Goal: Book appointment/travel/reservation

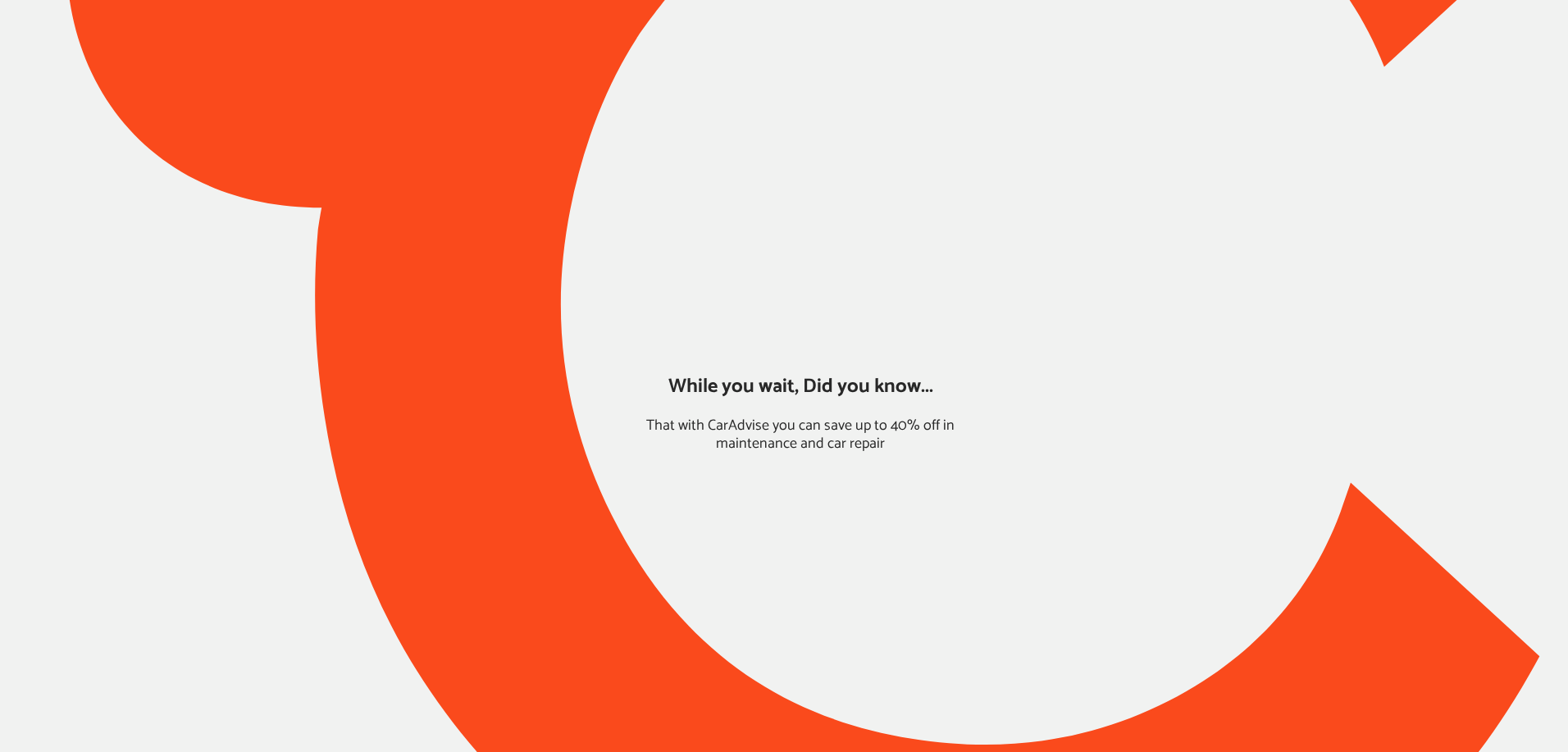
type input "*****"
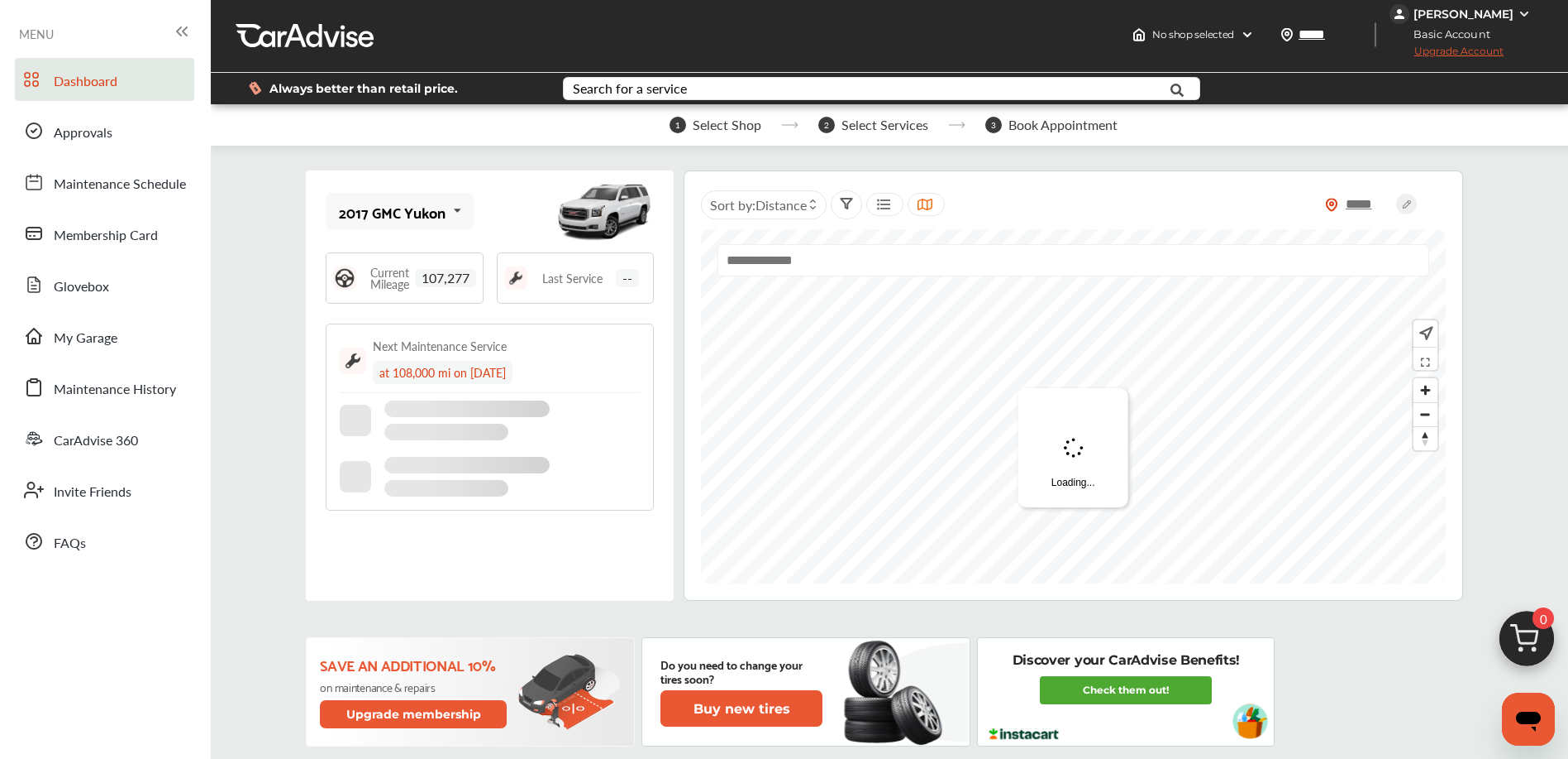
scroll to position [4, 0]
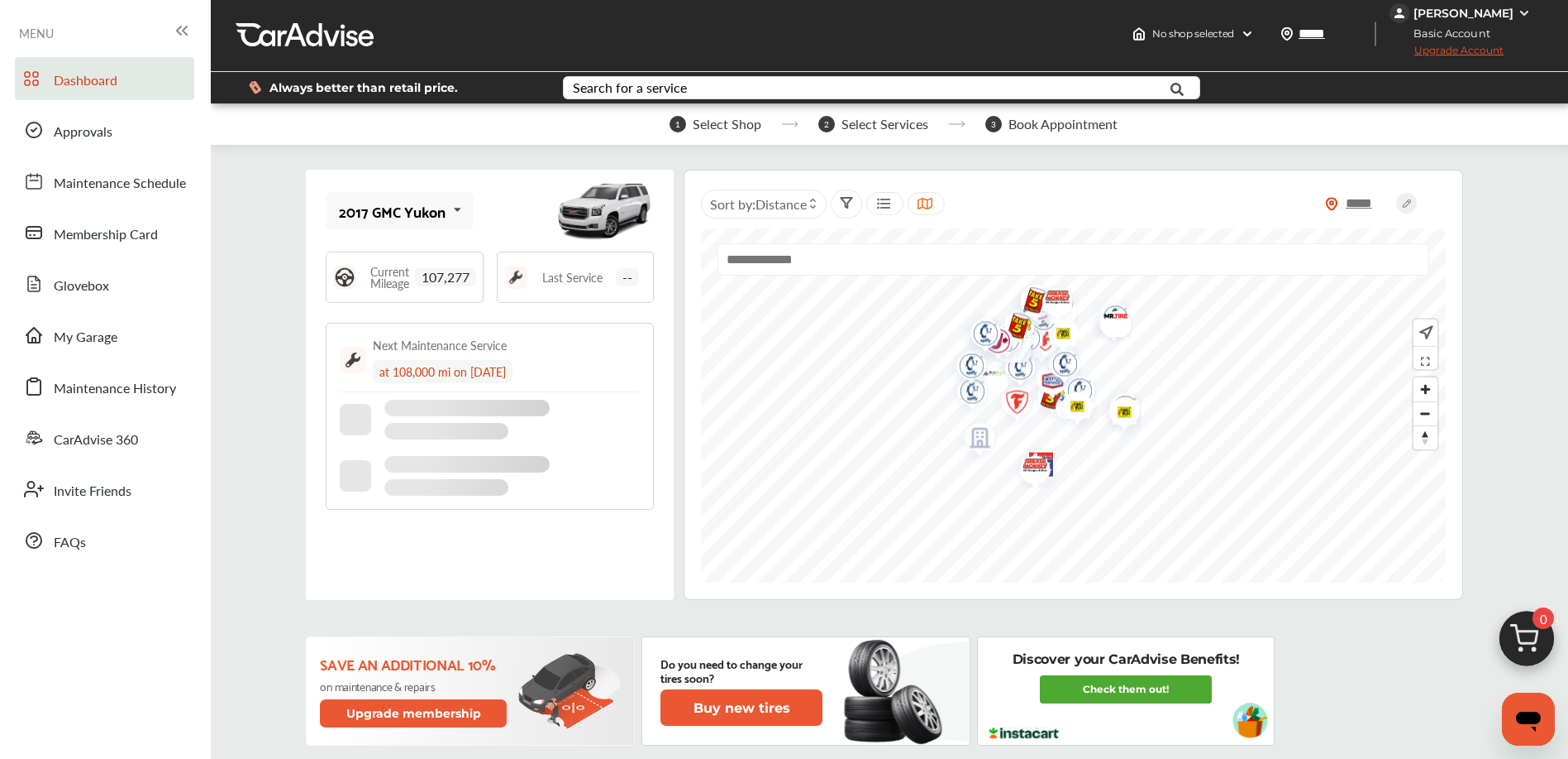
click at [1536, 625] on span "0" at bounding box center [1543, 617] width 21 height 21
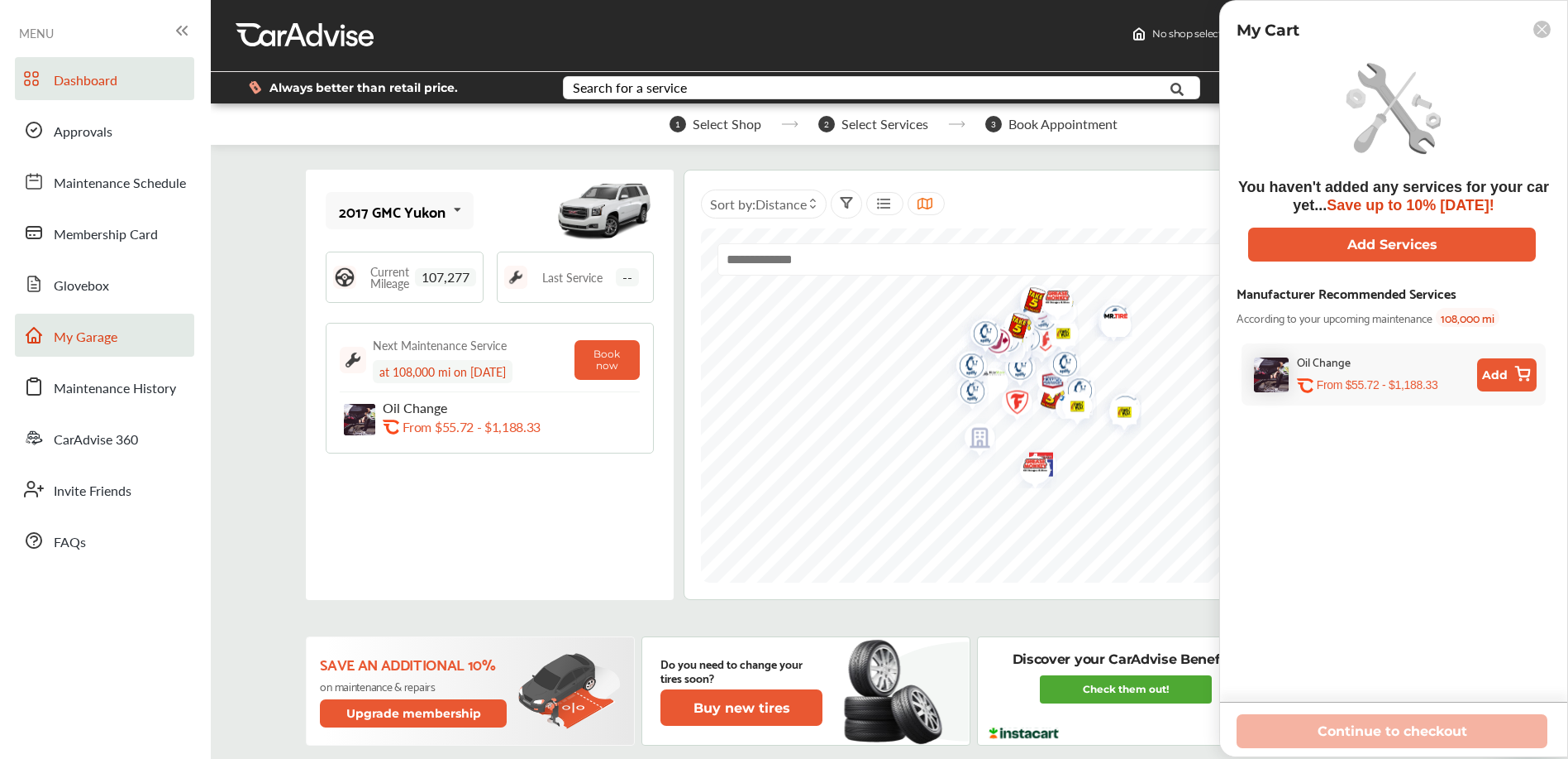
click at [110, 338] on span "My Garage" at bounding box center [85, 337] width 64 height 21
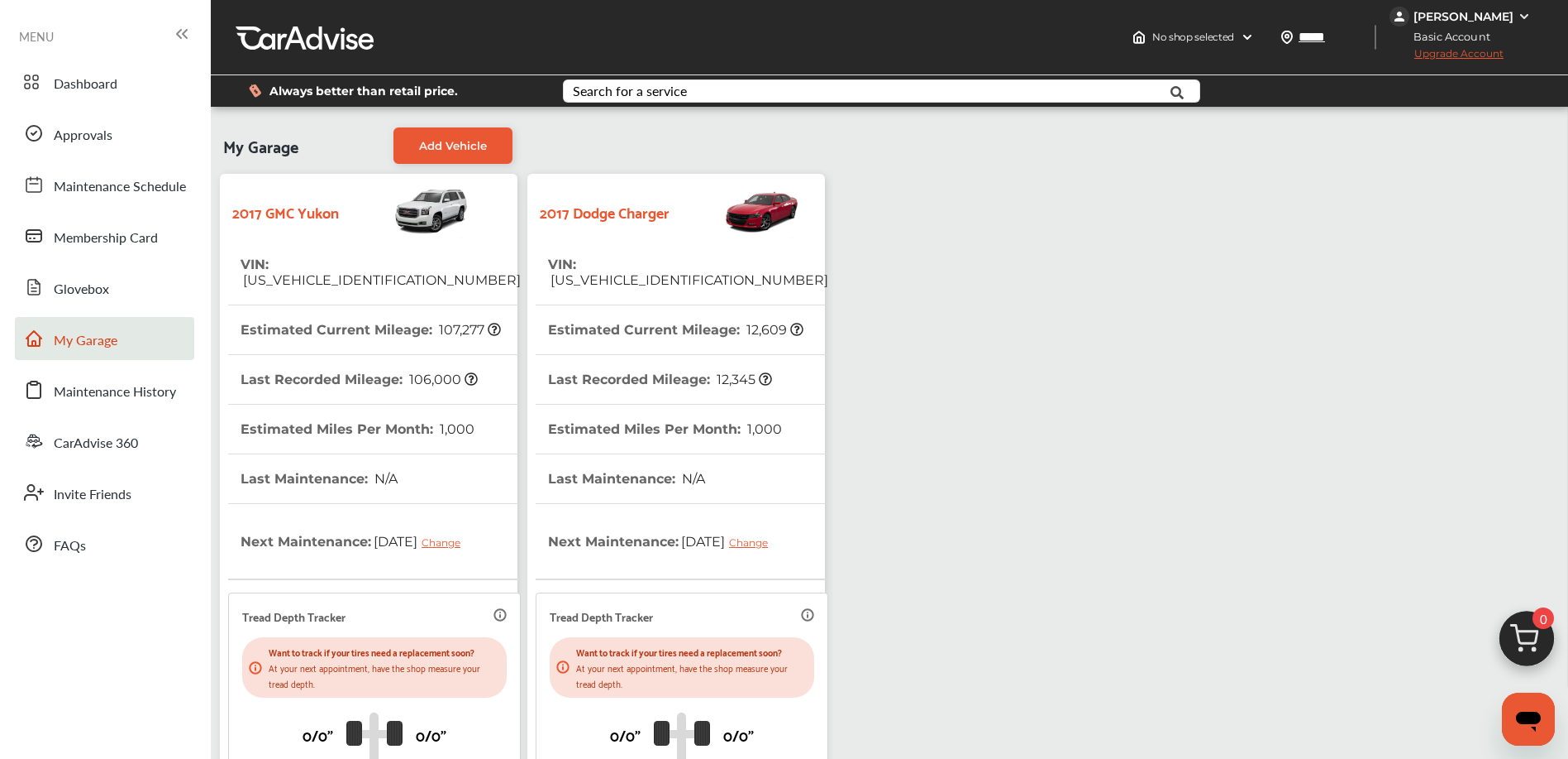
click at [673, 231] on div "2017 Dodge Charger" at bounding box center [676, 211] width 281 height 58
click at [629, 272] on span "[US_VEHICLE_IDENTIFICATION_NUMBER]" at bounding box center [688, 279] width 280 height 16
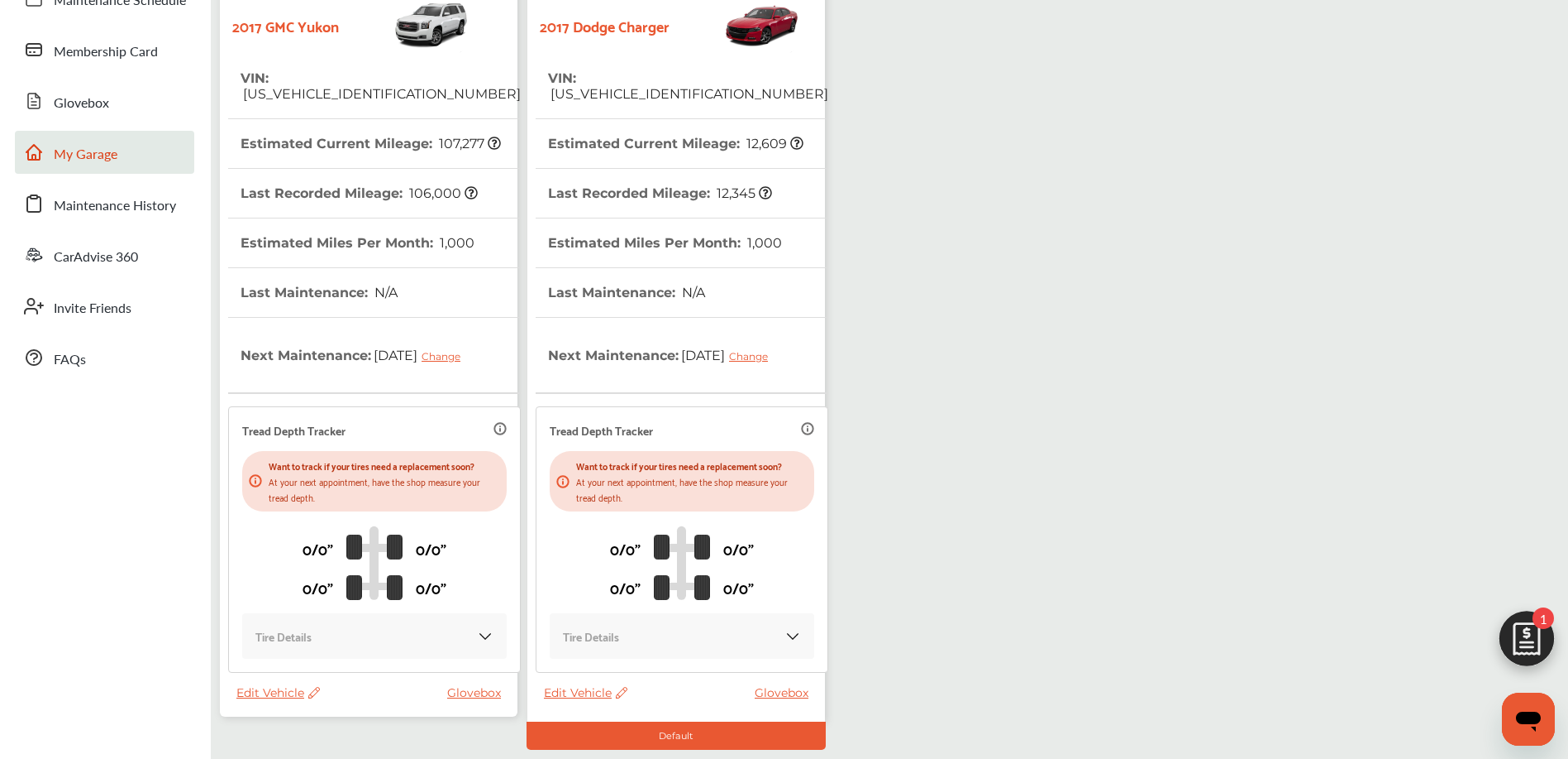
scroll to position [287, 0]
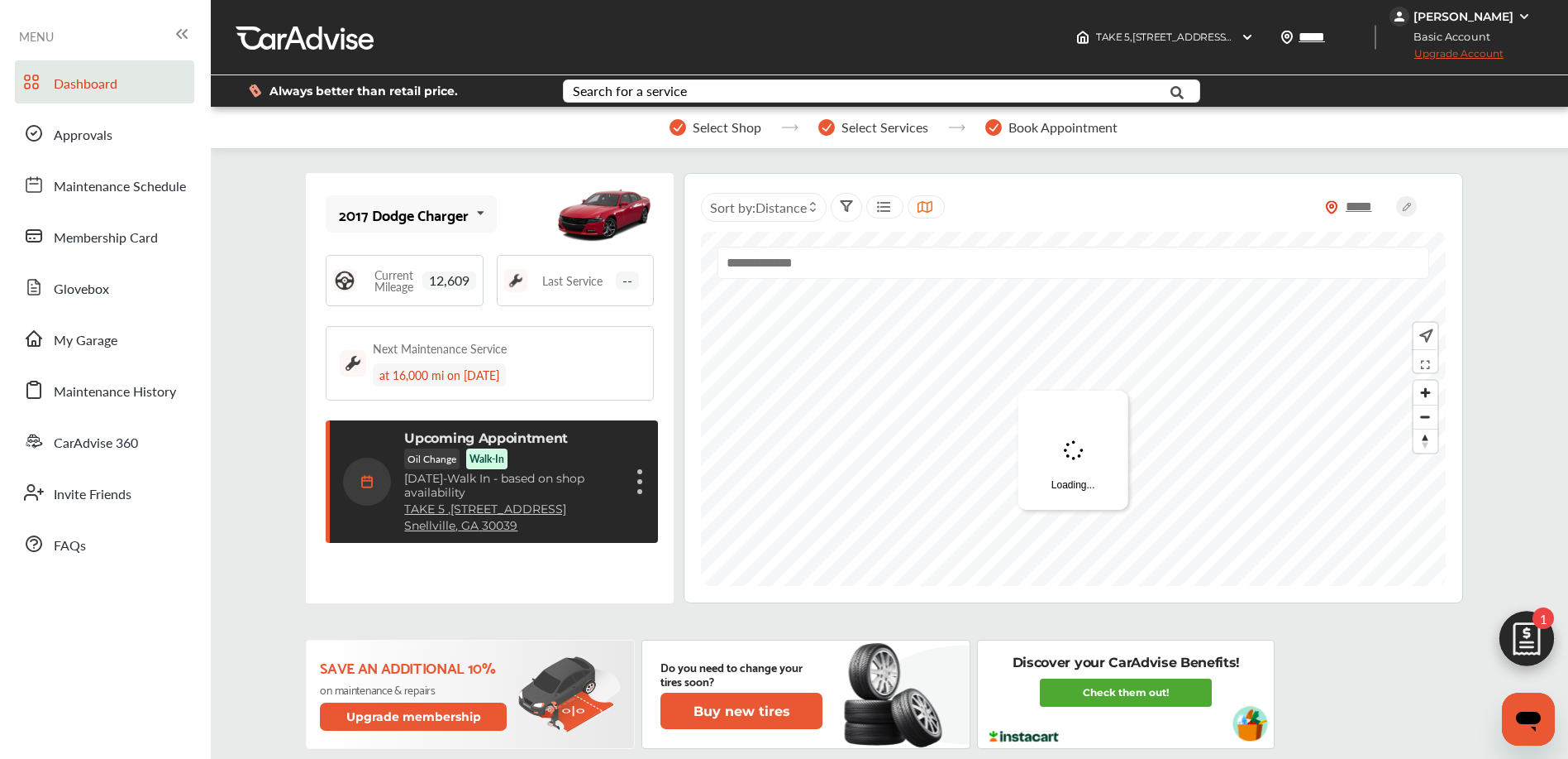
click at [640, 492] on div "Cancel appointment Modify appointment Show details" at bounding box center [640, 482] width 10 height 30
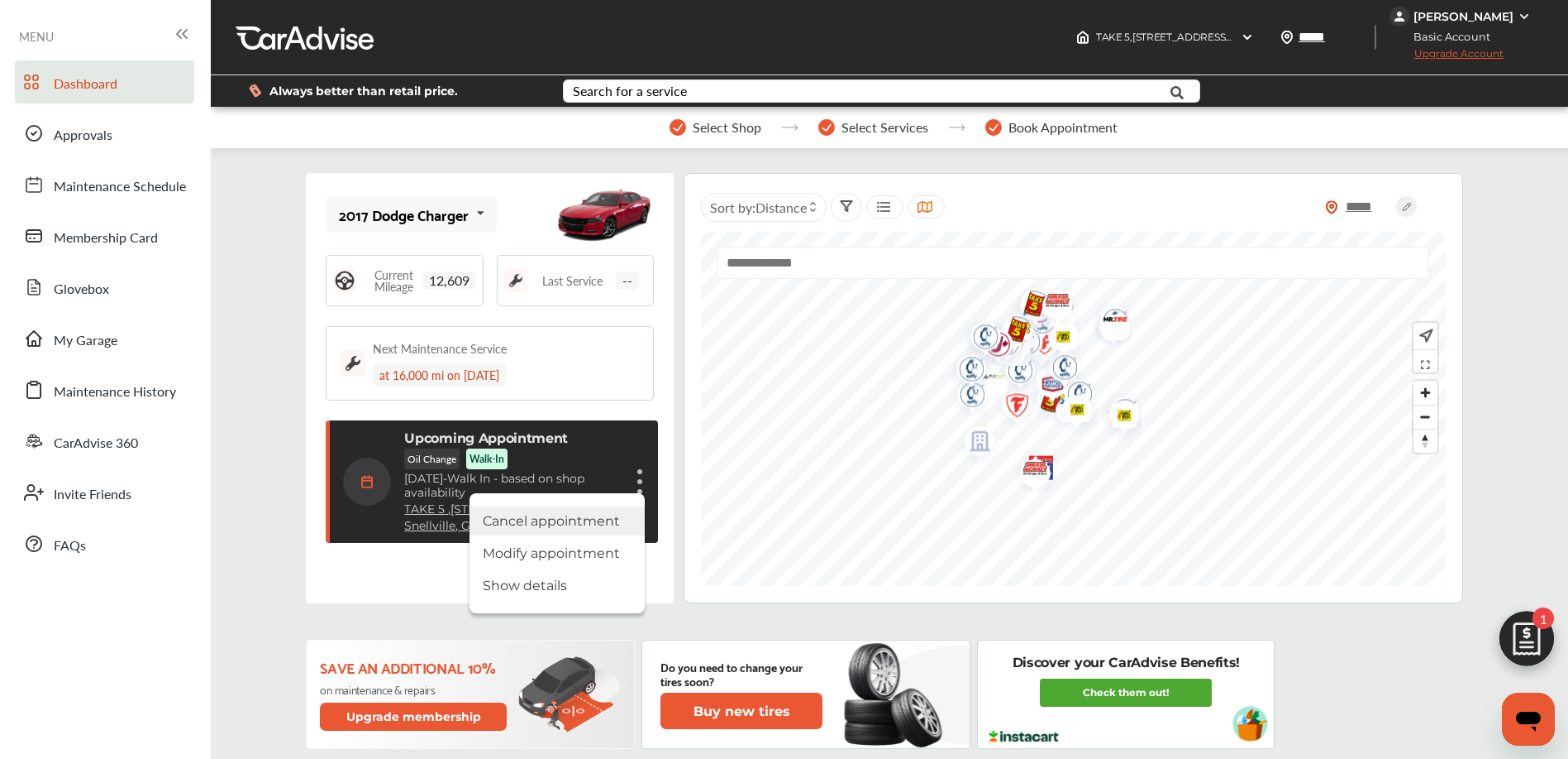
click at [545, 530] on li "Cancel appointment" at bounding box center [556, 521] width 175 height 29
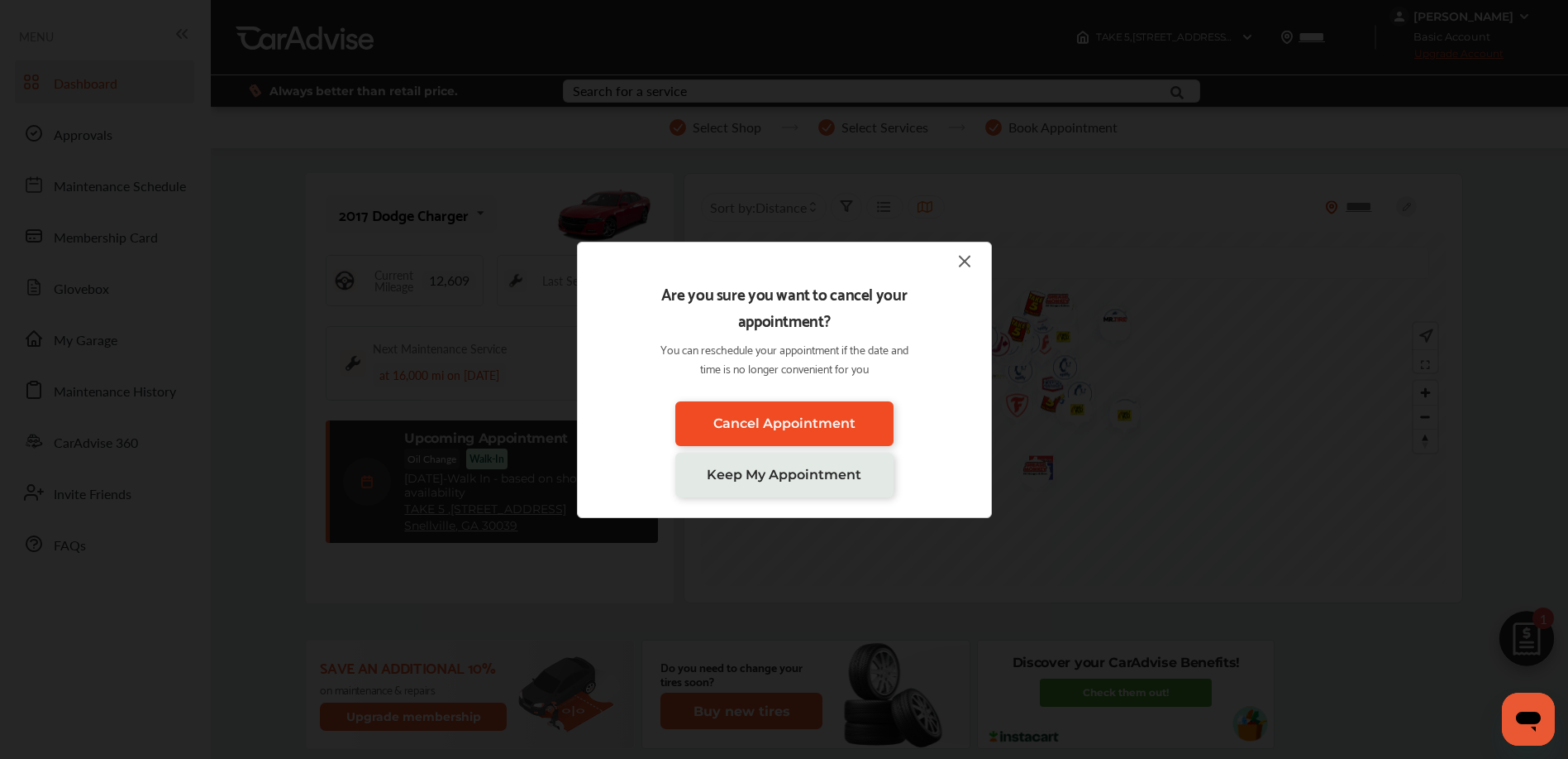
click at [811, 426] on span "Cancel Appointment" at bounding box center [784, 423] width 142 height 16
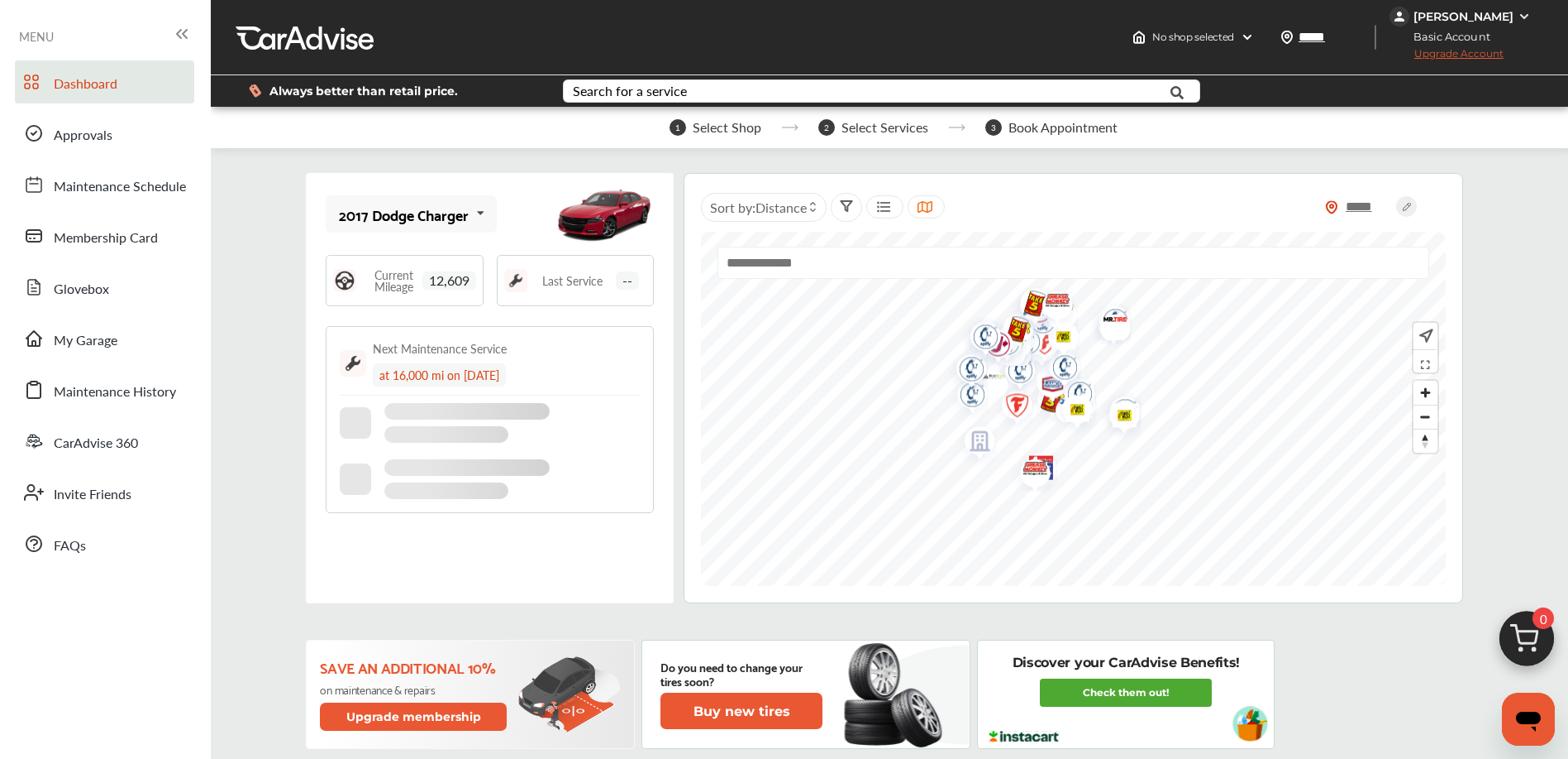
scroll to position [56, 0]
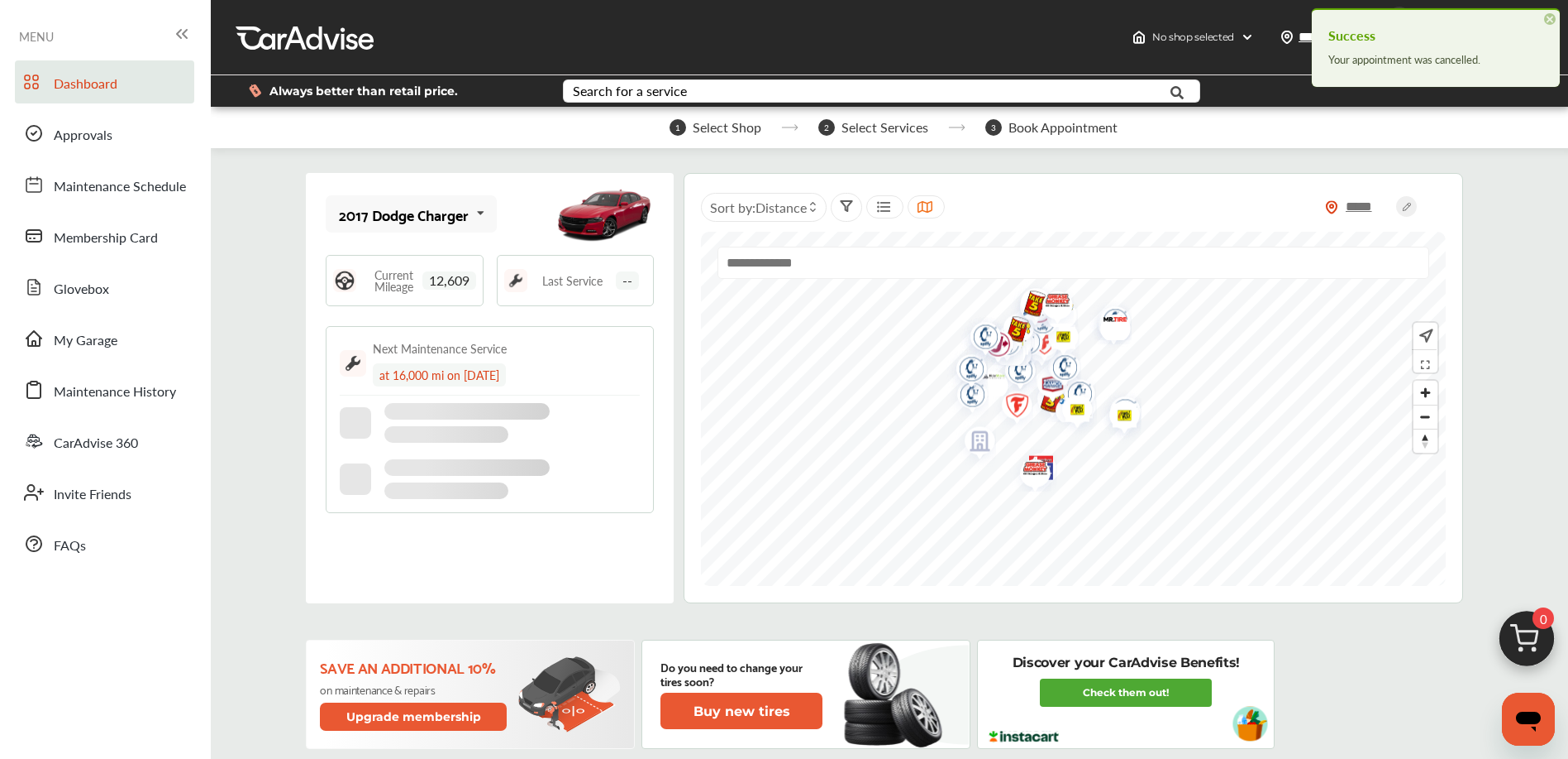
click at [1539, 616] on span "0" at bounding box center [1543, 617] width 21 height 21
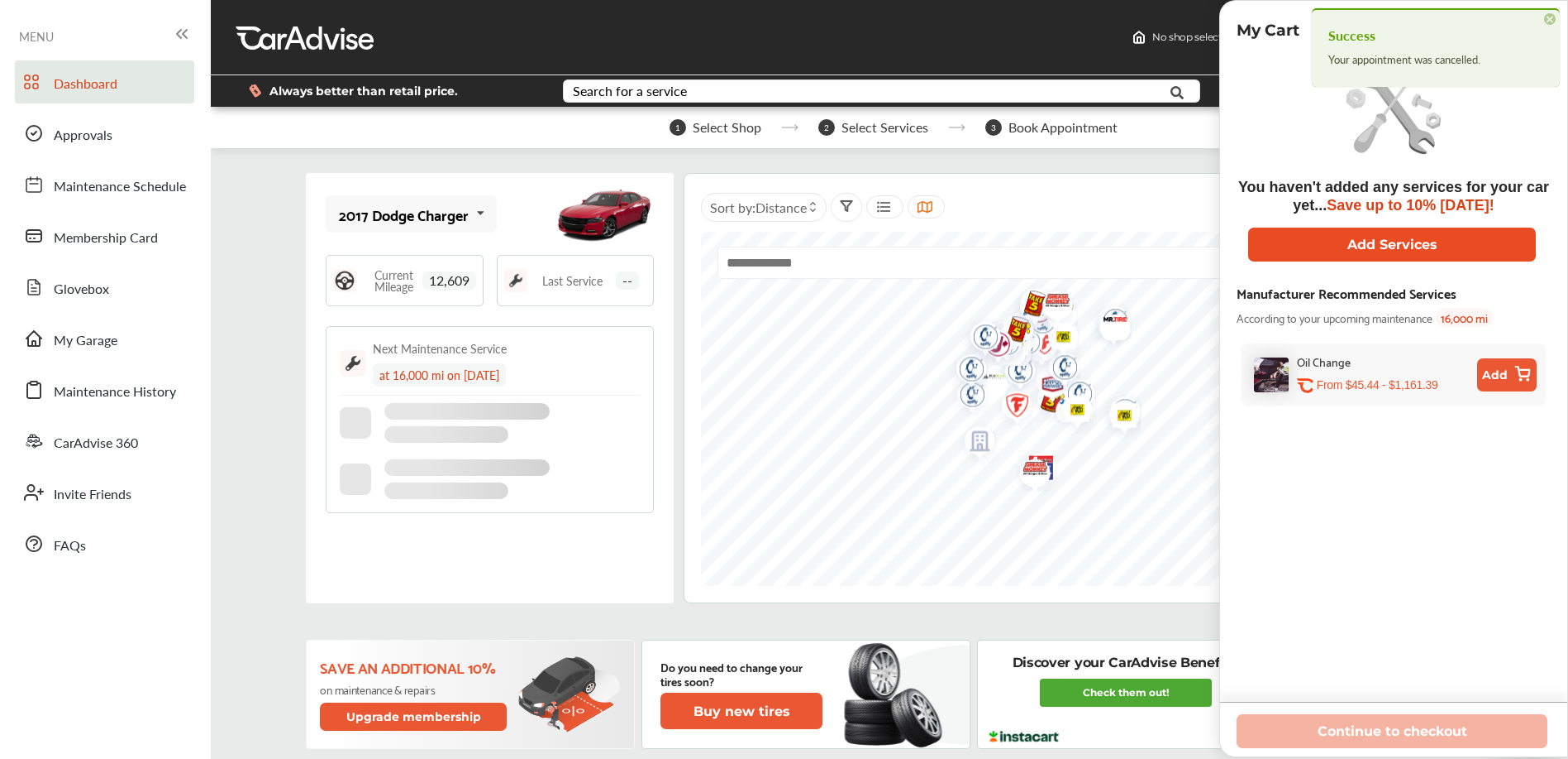
click at [1341, 244] on button "Add Services" at bounding box center [1392, 244] width 287 height 34
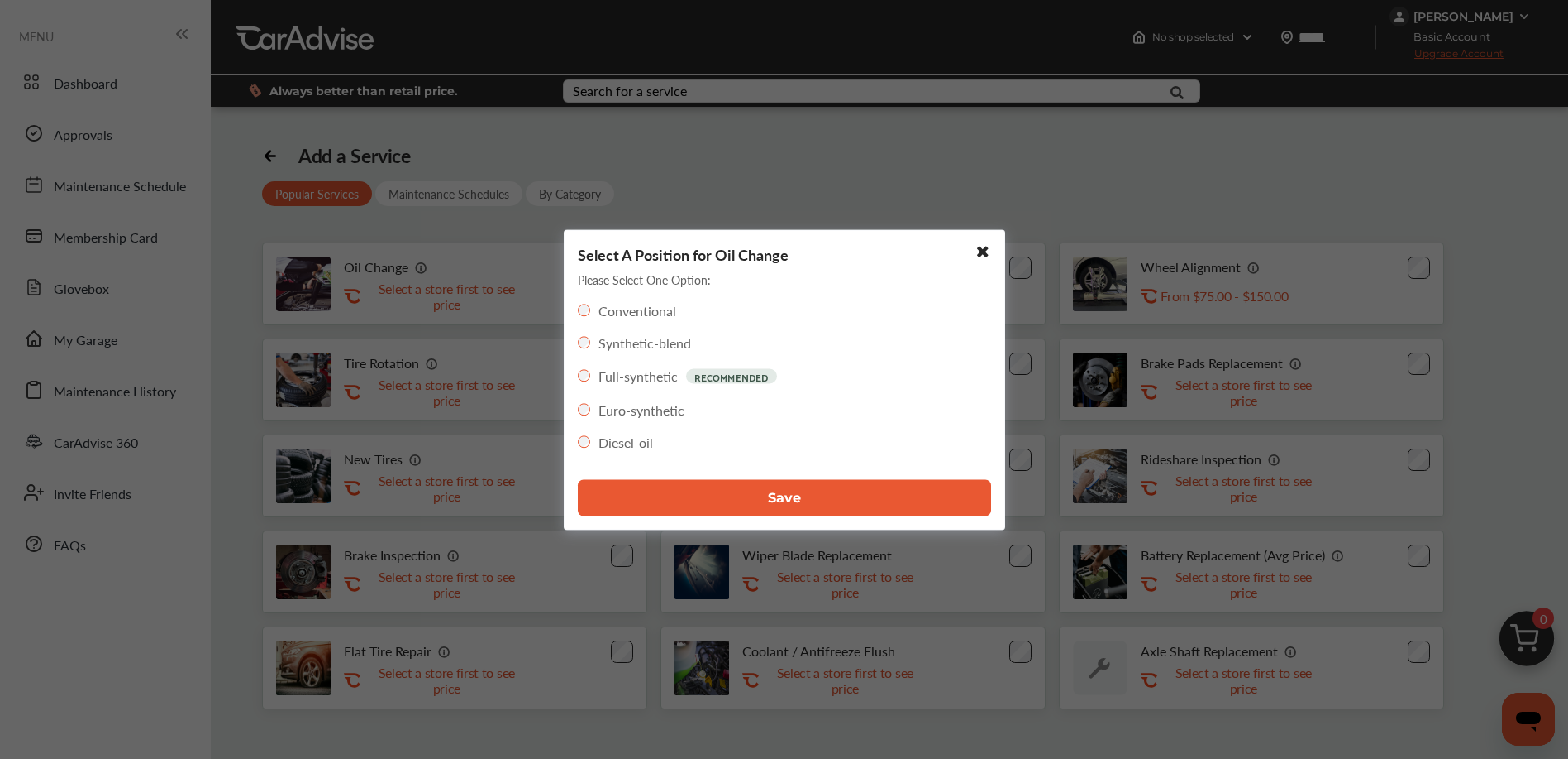
click at [685, 495] on button "Save" at bounding box center [784, 496] width 414 height 36
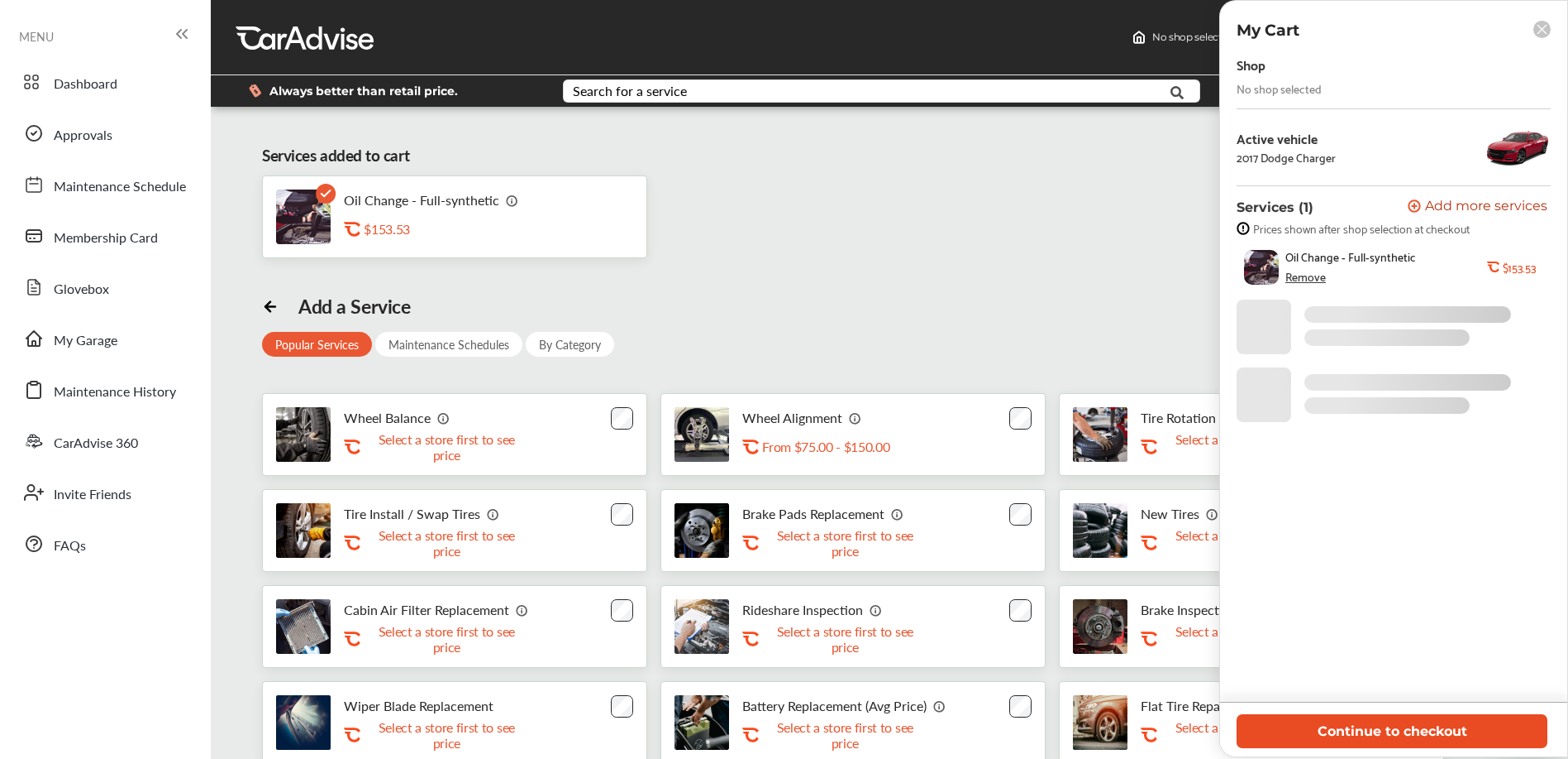
click at [1393, 727] on button "Continue to checkout" at bounding box center [1392, 730] width 311 height 34
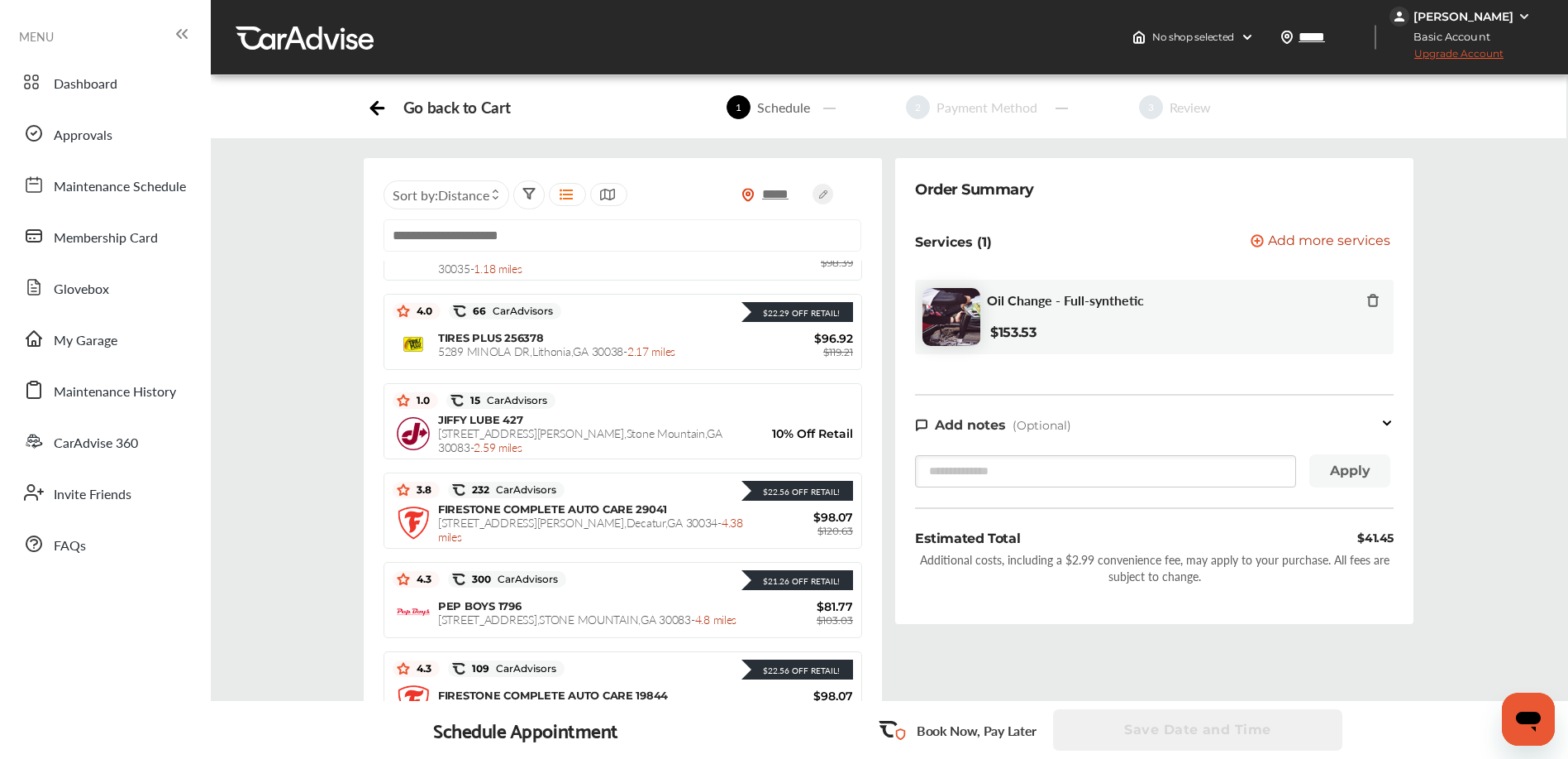
scroll to position [458, 0]
click at [475, 231] on input "text" at bounding box center [622, 235] width 478 height 32
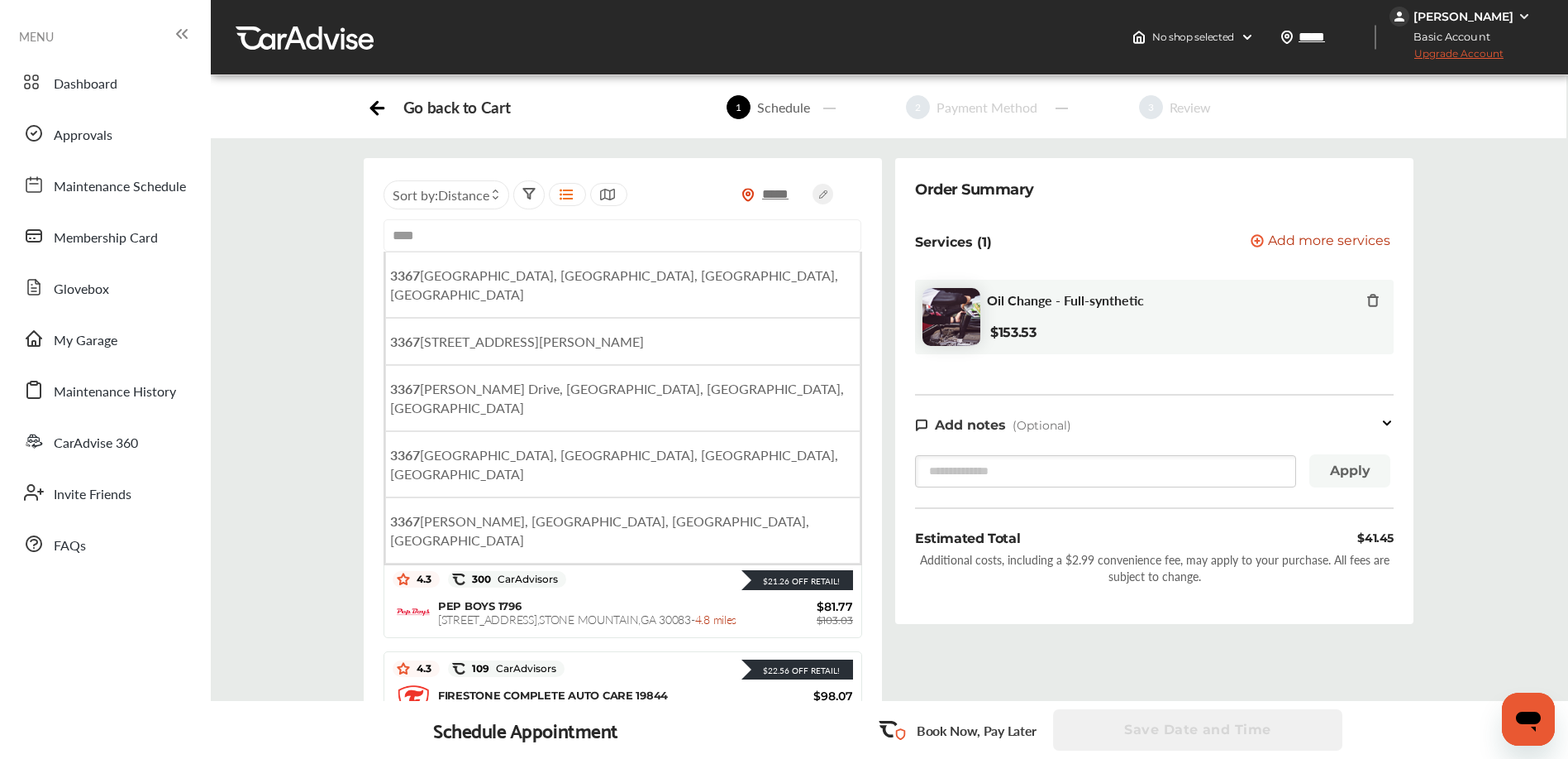
type input "****"
click at [322, 554] on div "***** Sort by : Distance **** [STREET_ADDRESS][GEOGRAPHIC_DATA] [STREET_ADDRESS…" at bounding box center [888, 457] width 1383 height 600
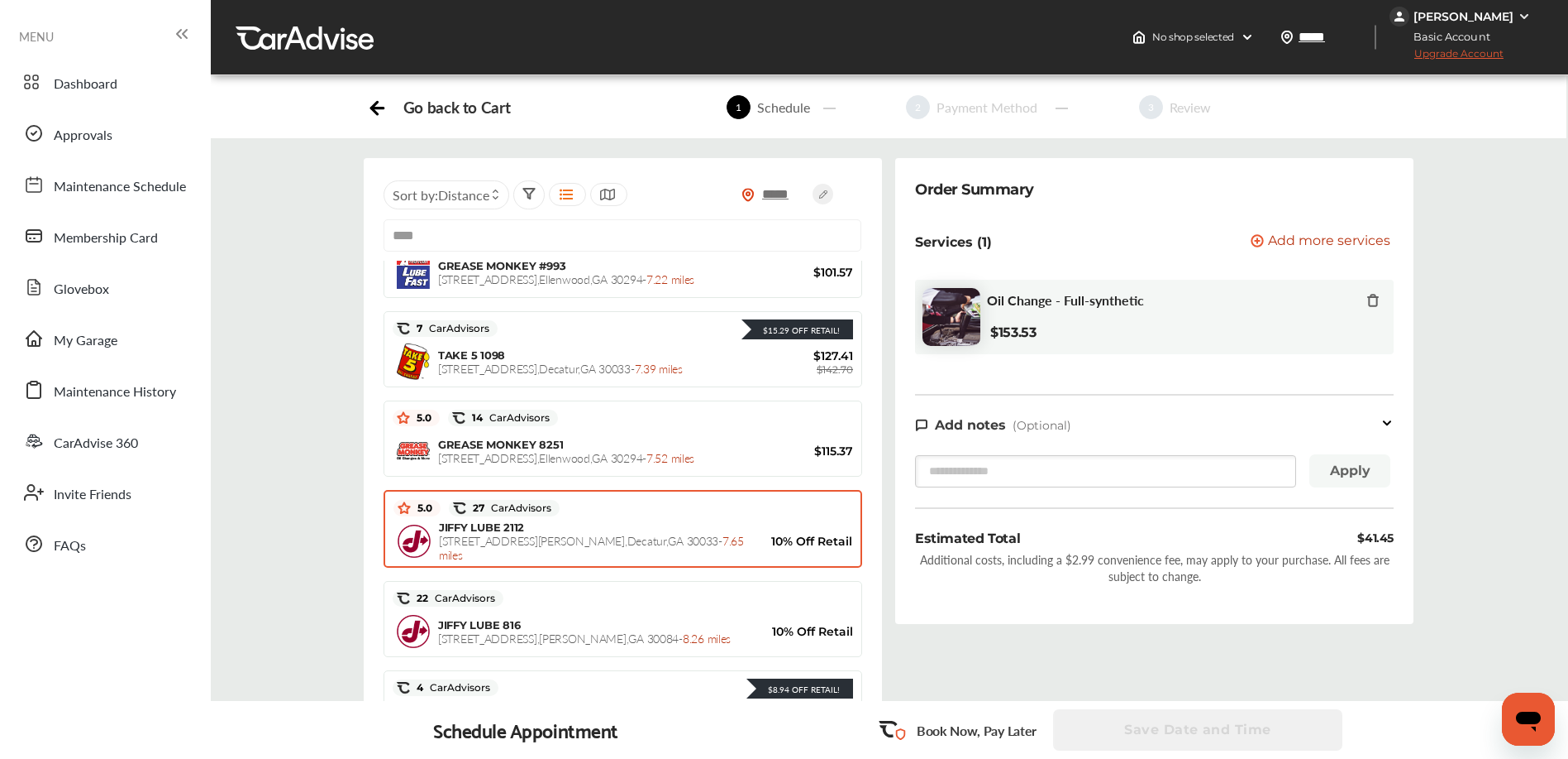
scroll to position [1424, 0]
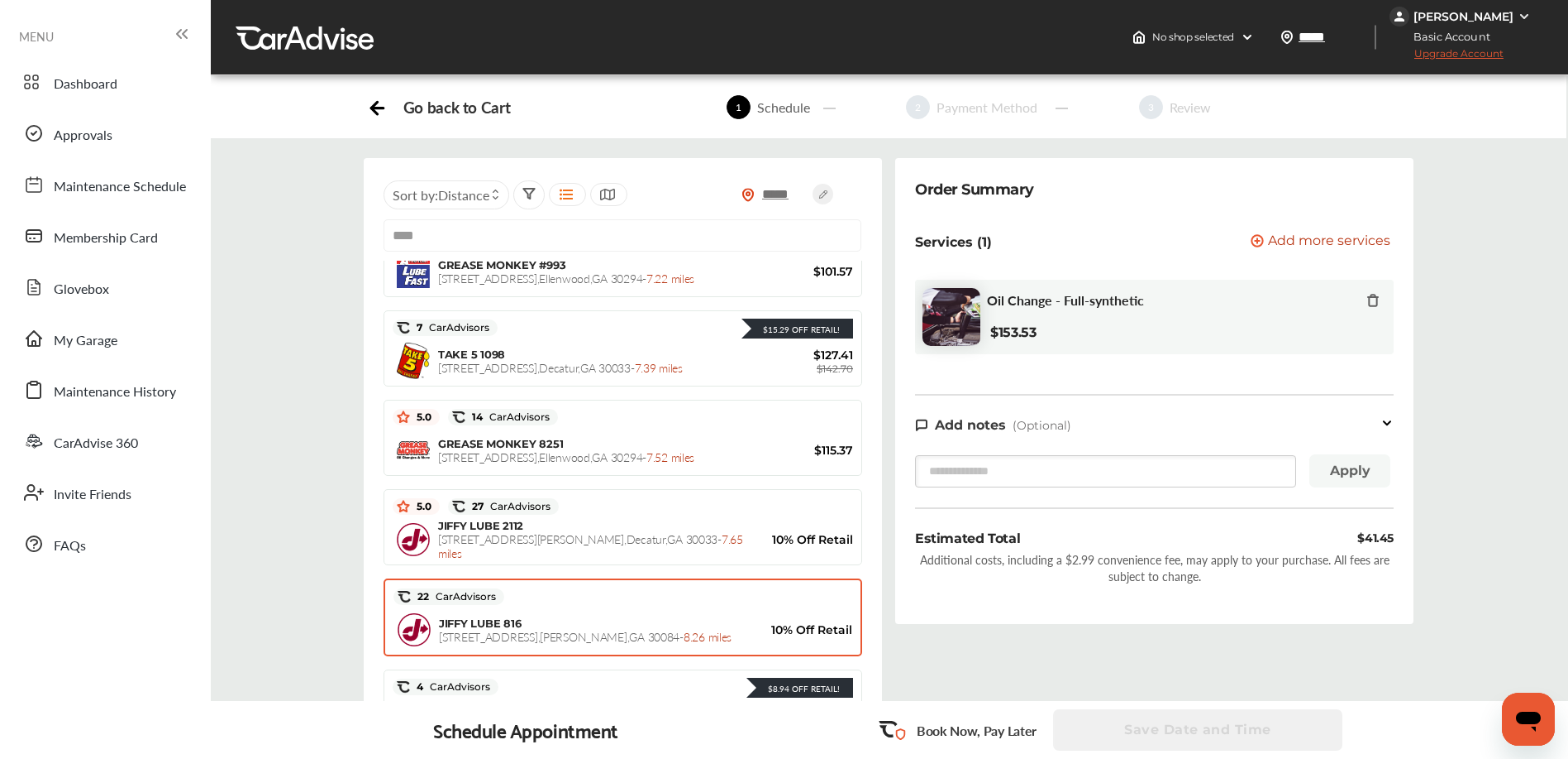
click at [580, 633] on span "[STREET_ADDRESS] - 8.26 miles" at bounding box center [585, 637] width 293 height 17
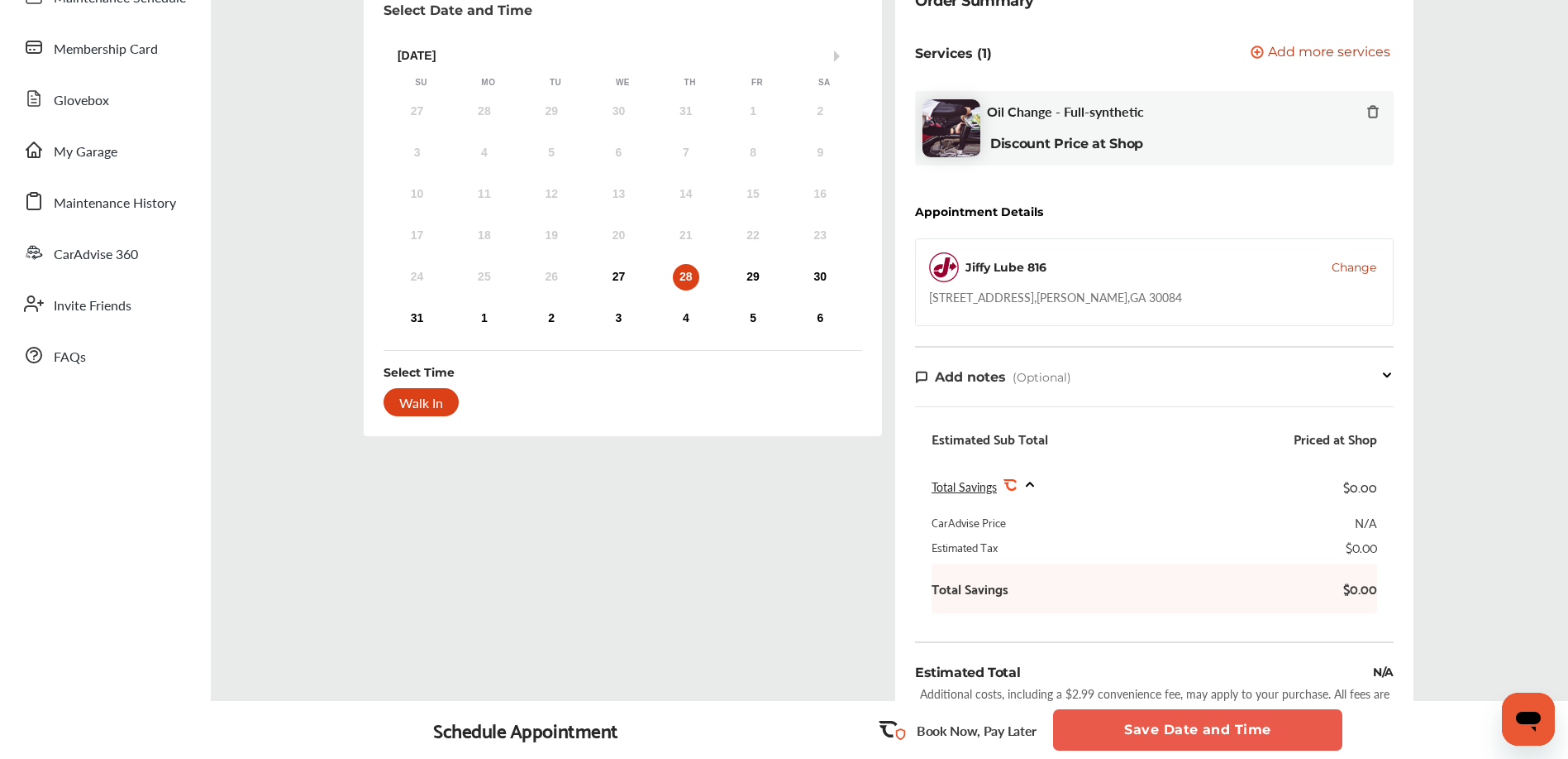
scroll to position [0, 0]
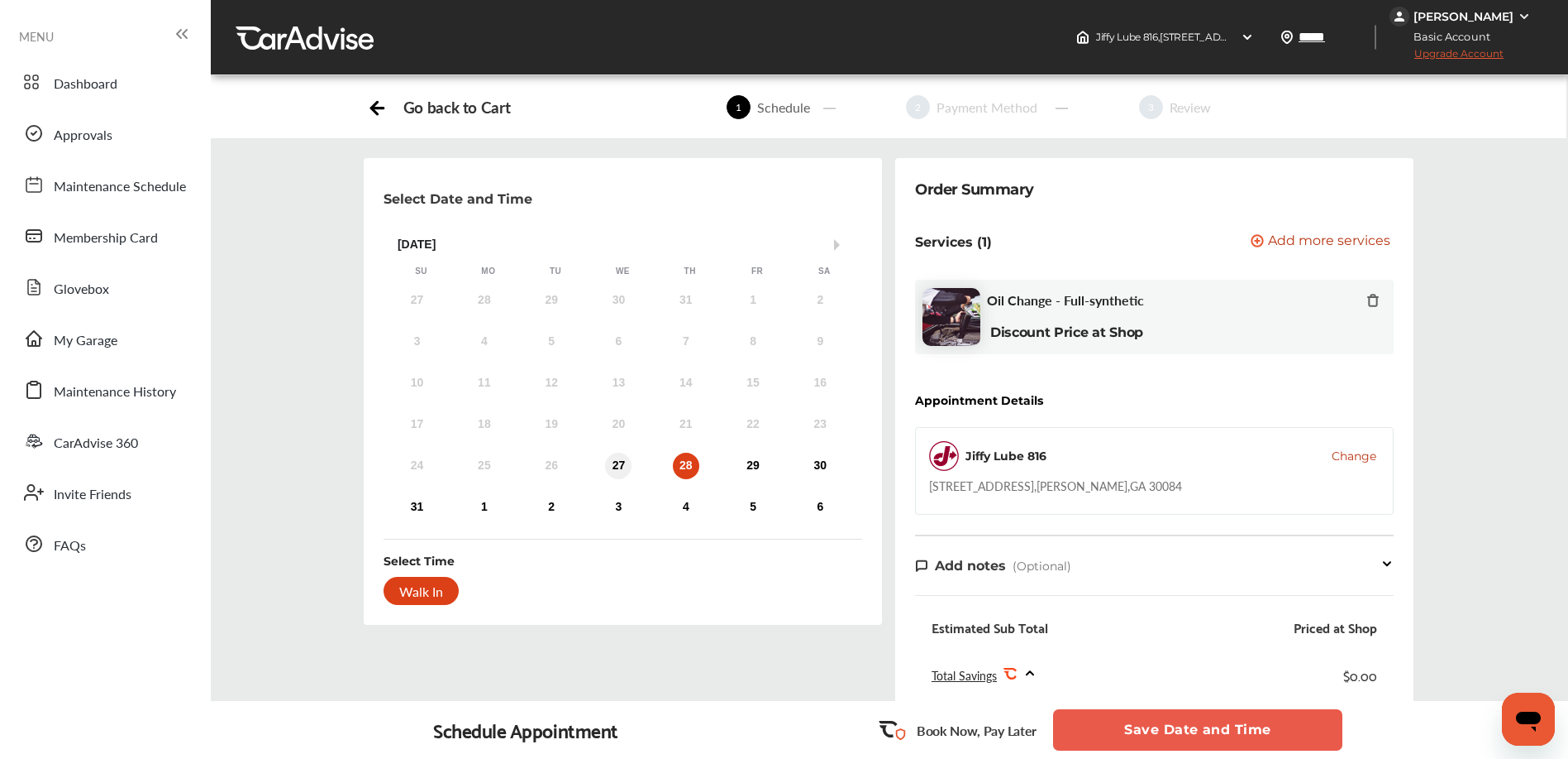
click at [618, 464] on div "27" at bounding box center [618, 466] width 27 height 27
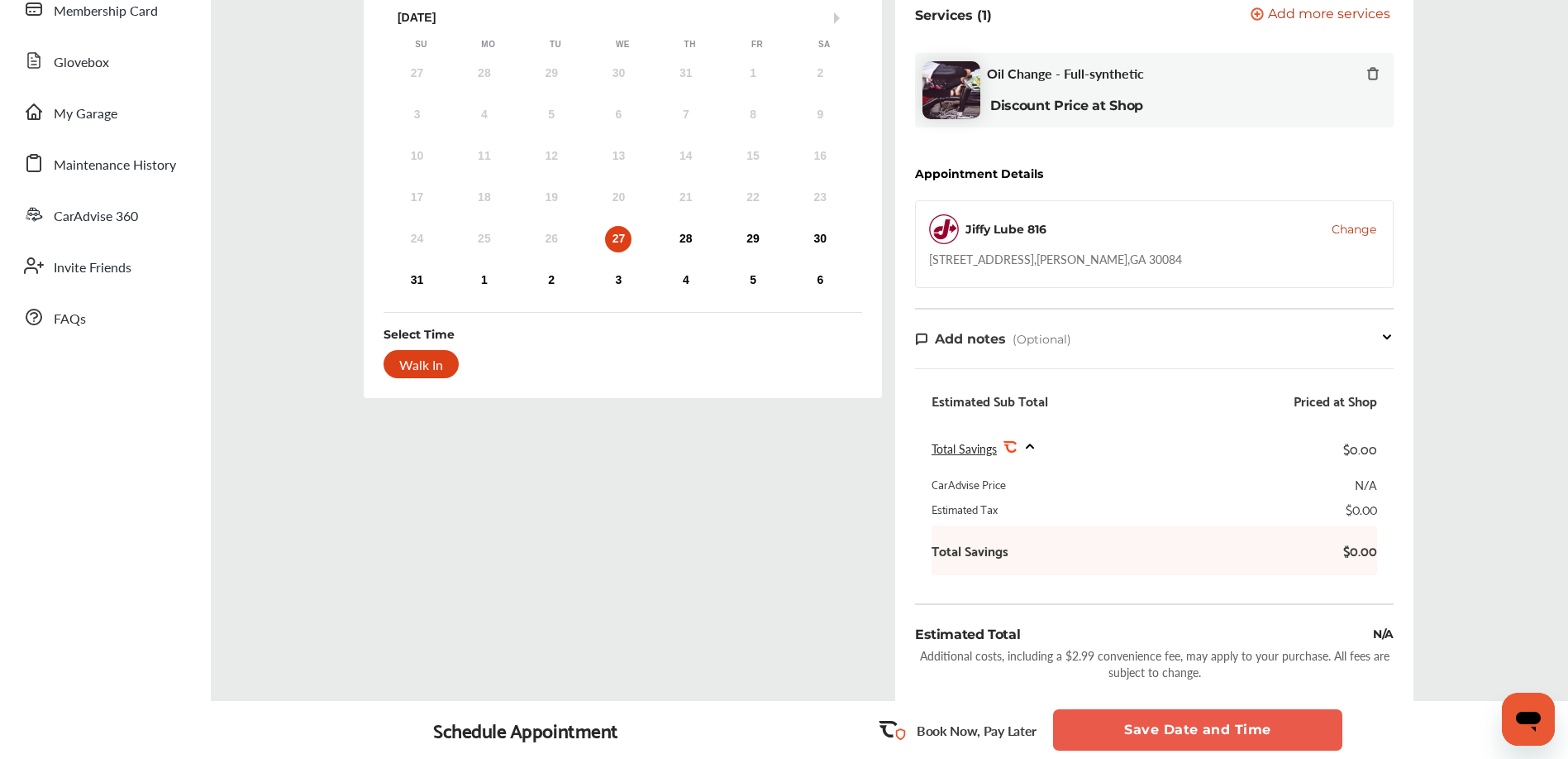
scroll to position [394, 0]
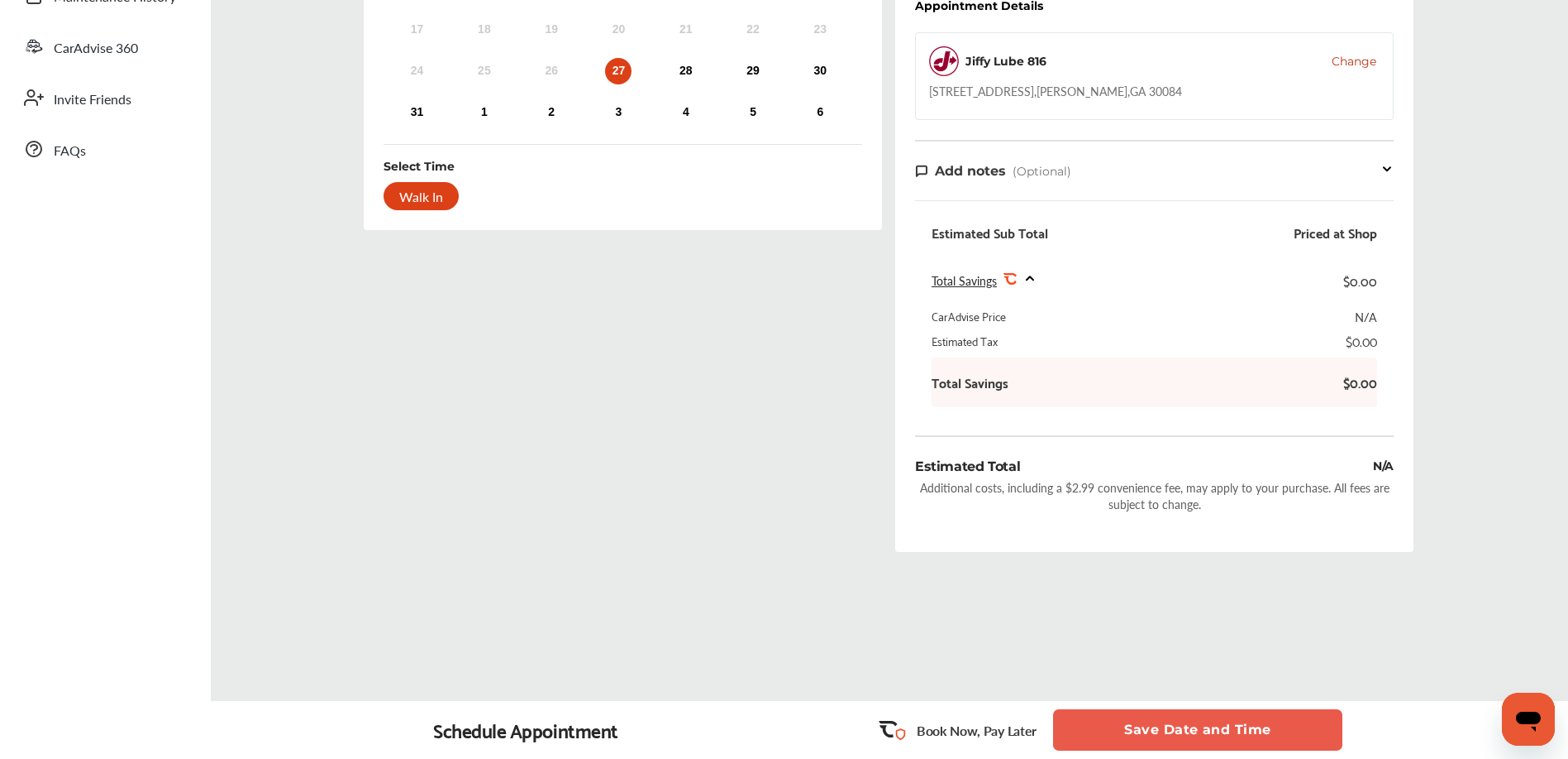
click at [1136, 728] on button "Save Date and Time" at bounding box center [1198, 729] width 289 height 42
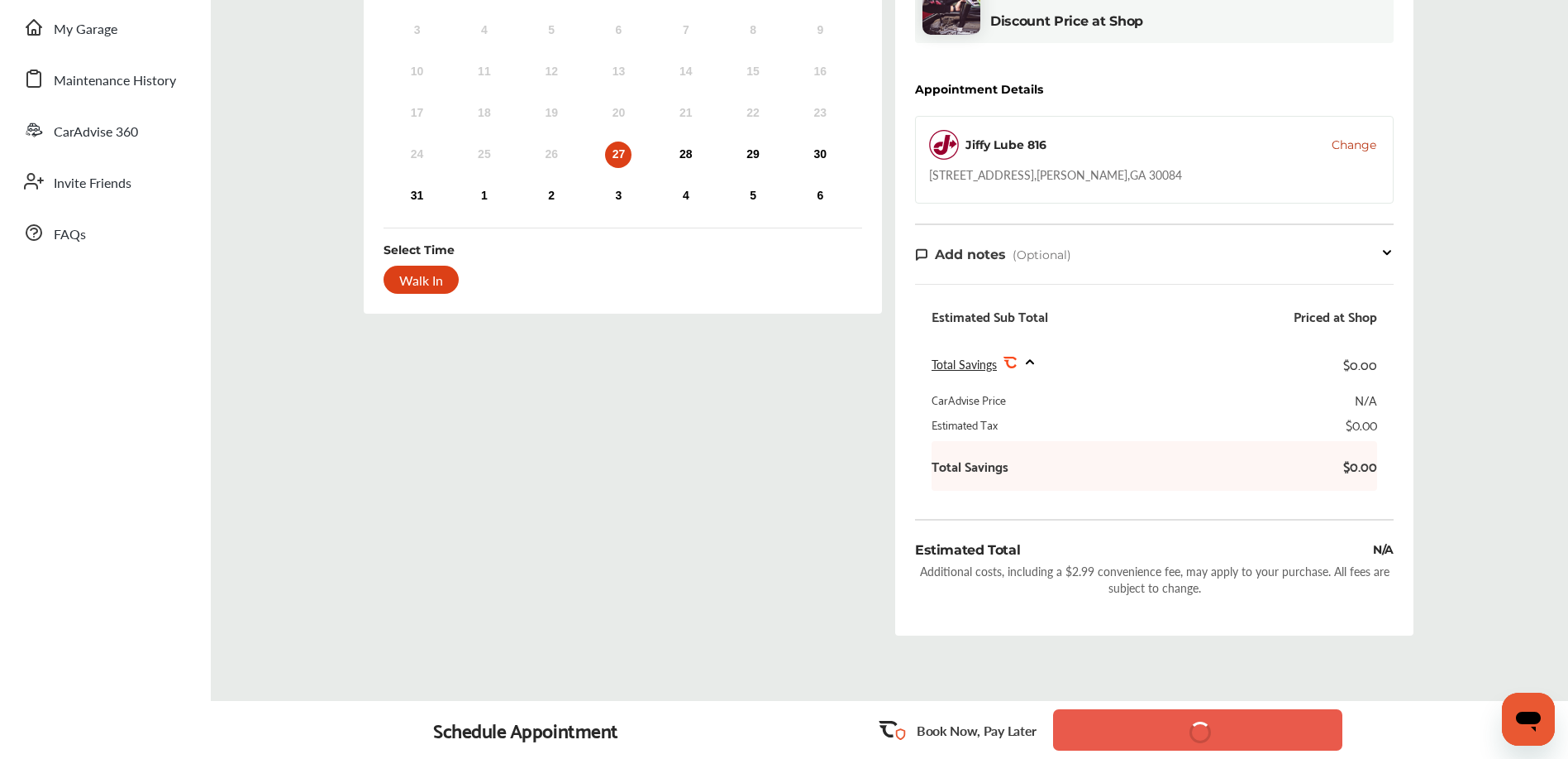
scroll to position [0, 0]
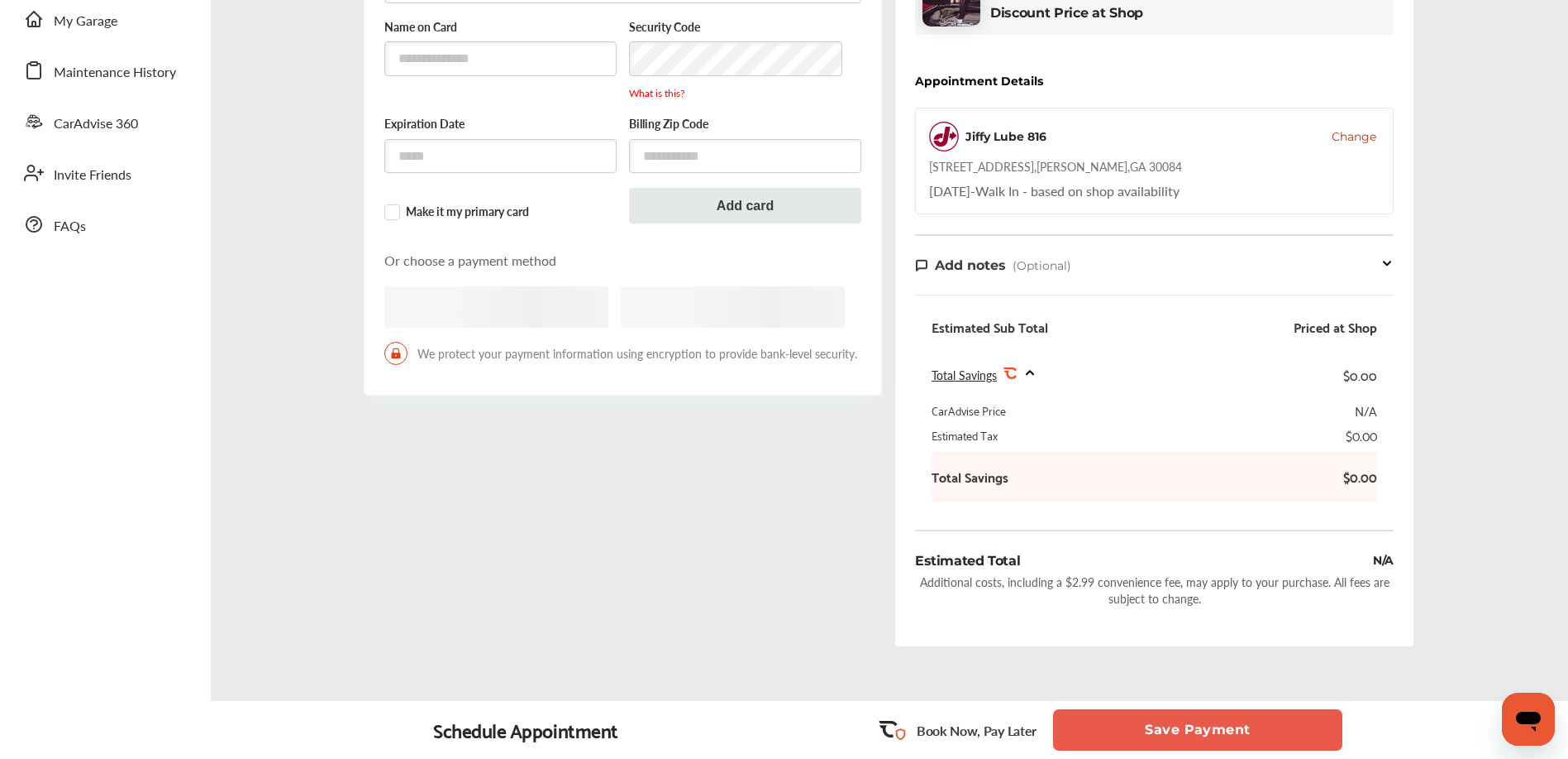
scroll to position [414, 0]
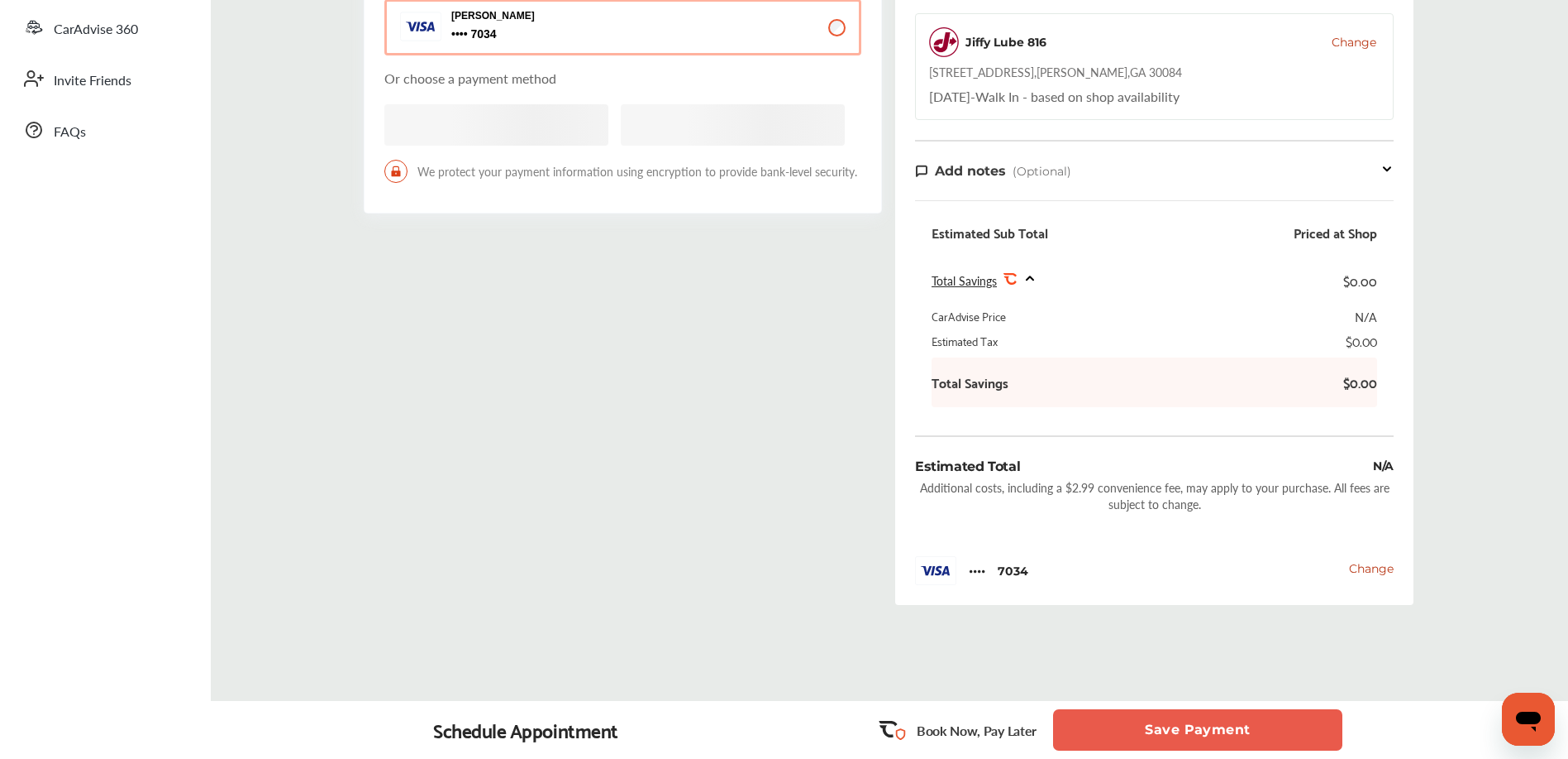
click at [1146, 726] on button "Save Payment" at bounding box center [1198, 729] width 289 height 42
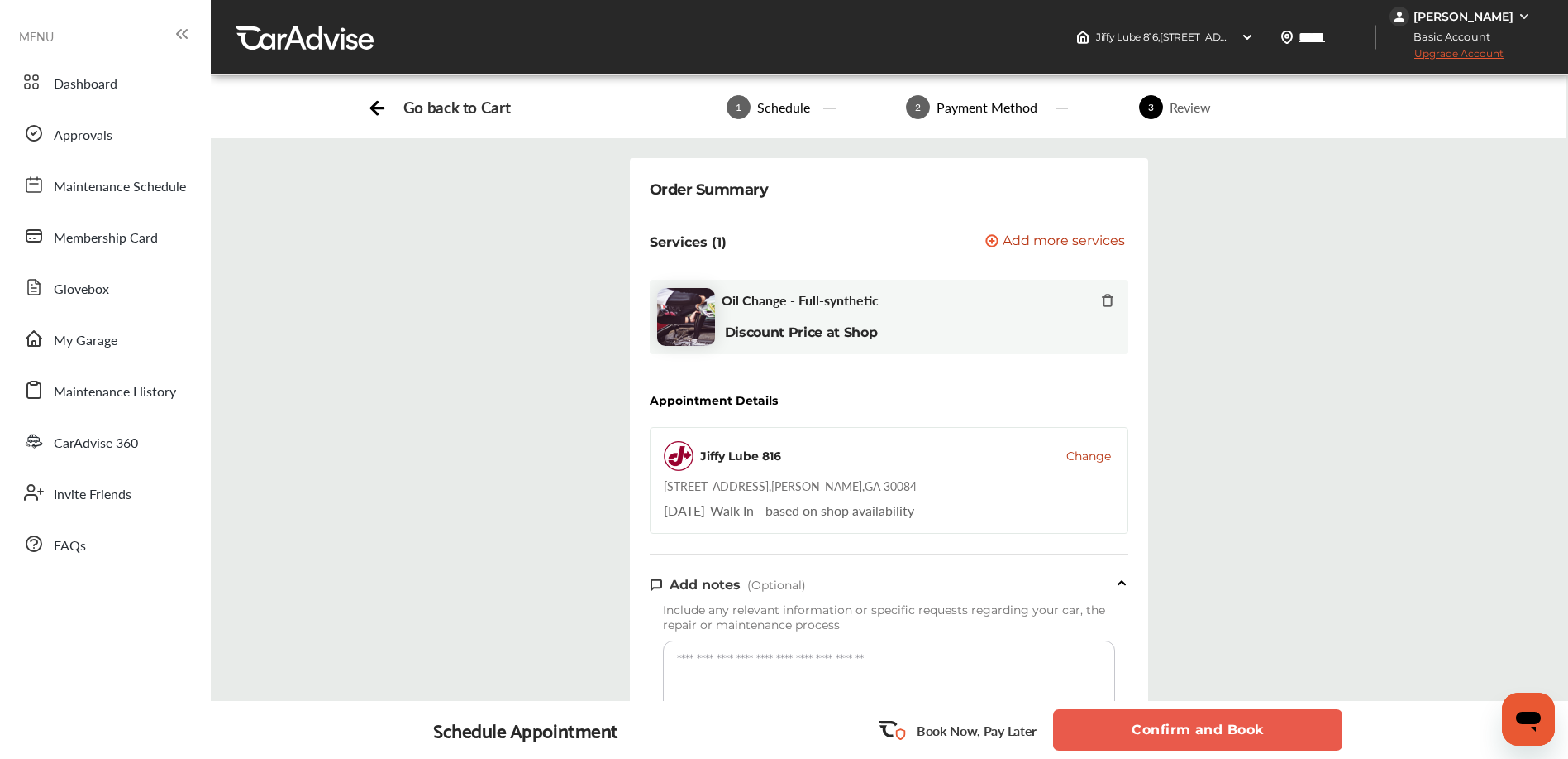
click at [1147, 727] on button "Confirm and Book" at bounding box center [1198, 729] width 289 height 42
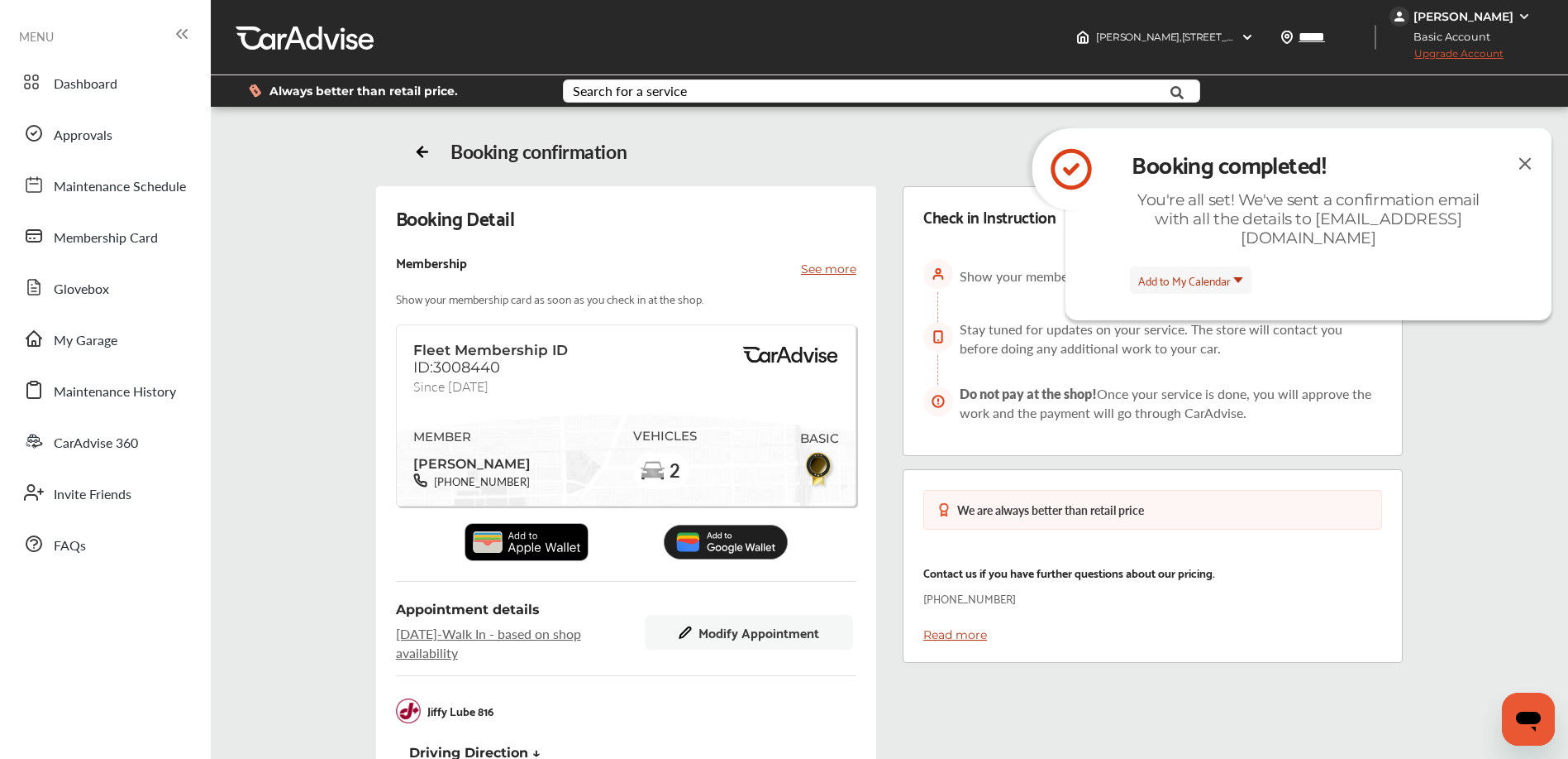
click at [1522, 164] on img at bounding box center [1524, 163] width 19 height 20
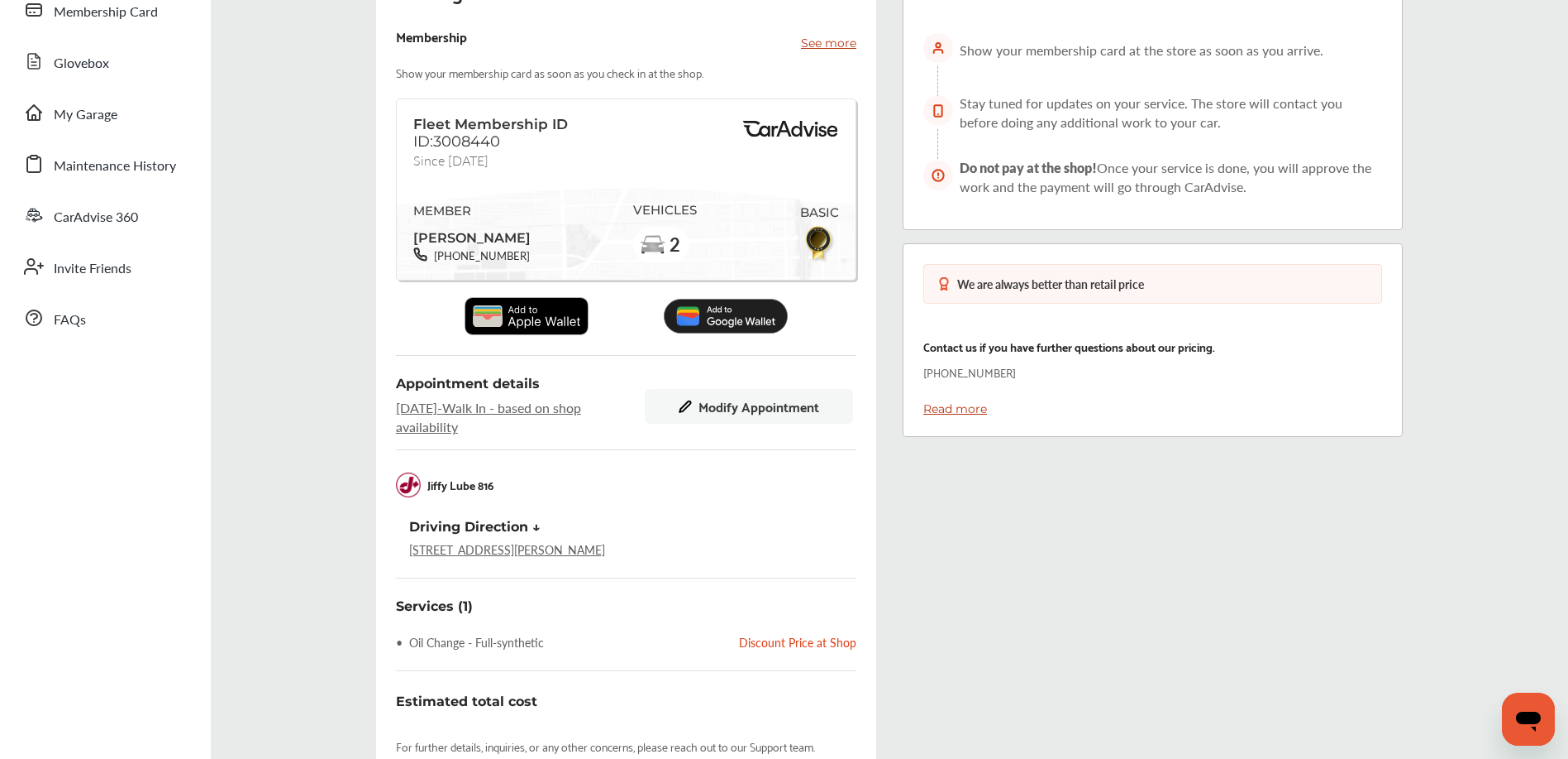
scroll to position [445, 0]
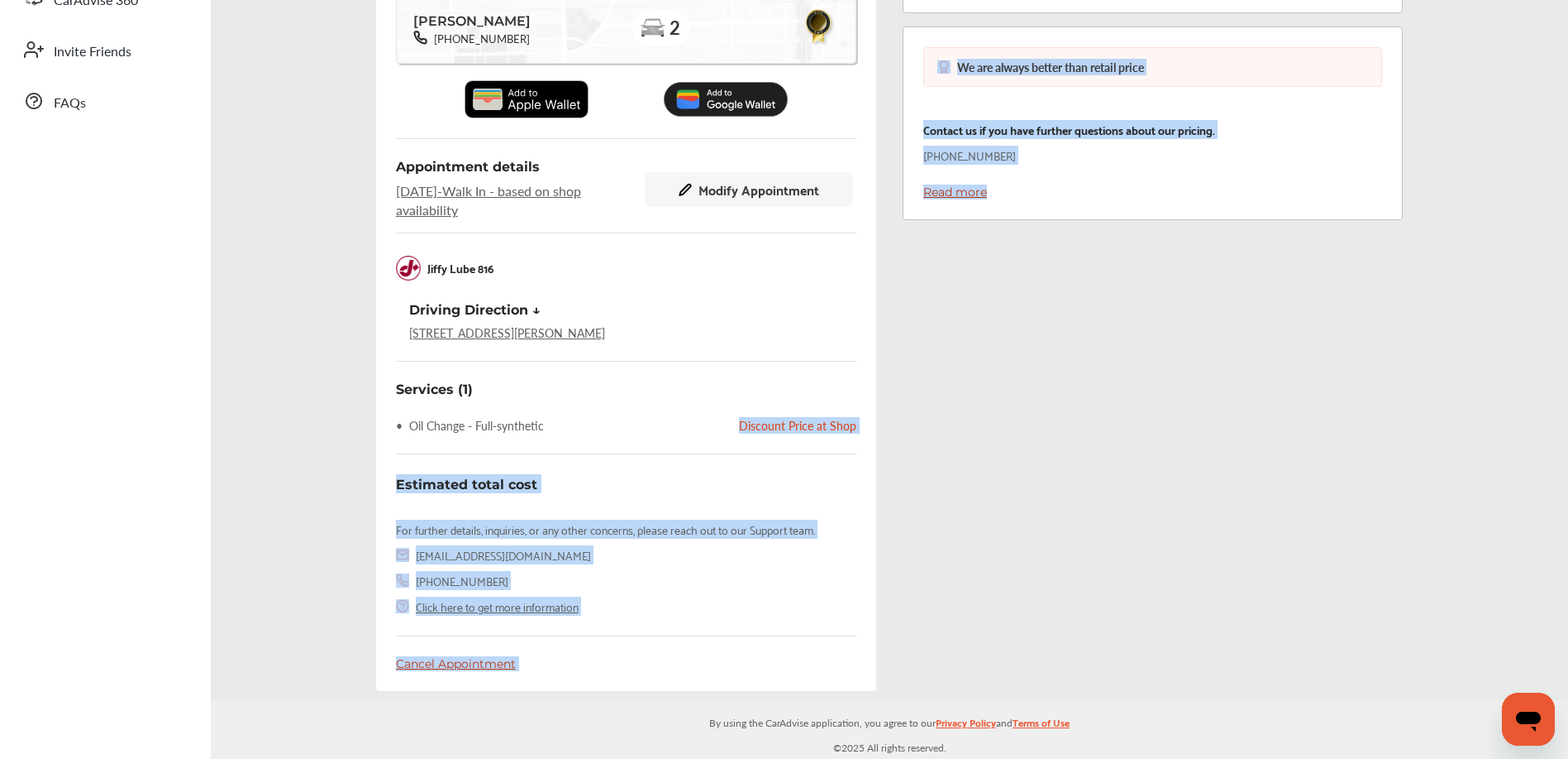
drag, startPoint x: 742, startPoint y: 424, endPoint x: 883, endPoint y: 423, distance: 141.0
click at [888, 421] on div "Booking Detail Membership See more Show your membership card as soon as you che…" at bounding box center [889, 224] width 1334 height 960
click at [880, 424] on div "Booking Detail Membership See more Show your membership card as soon as you che…" at bounding box center [626, 224] width 527 height 960
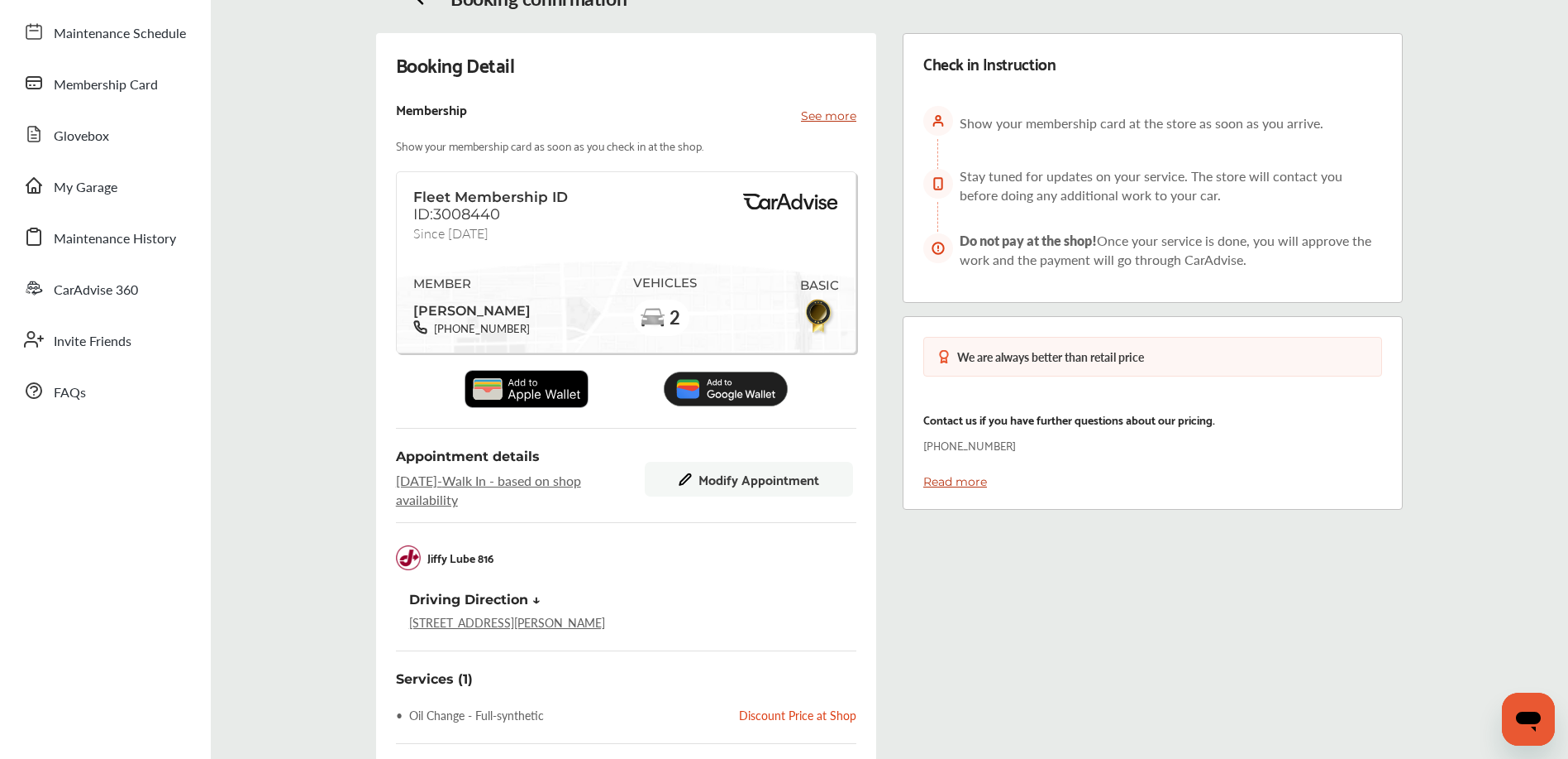
scroll to position [0, 0]
